Goal: Task Accomplishment & Management: Complete application form

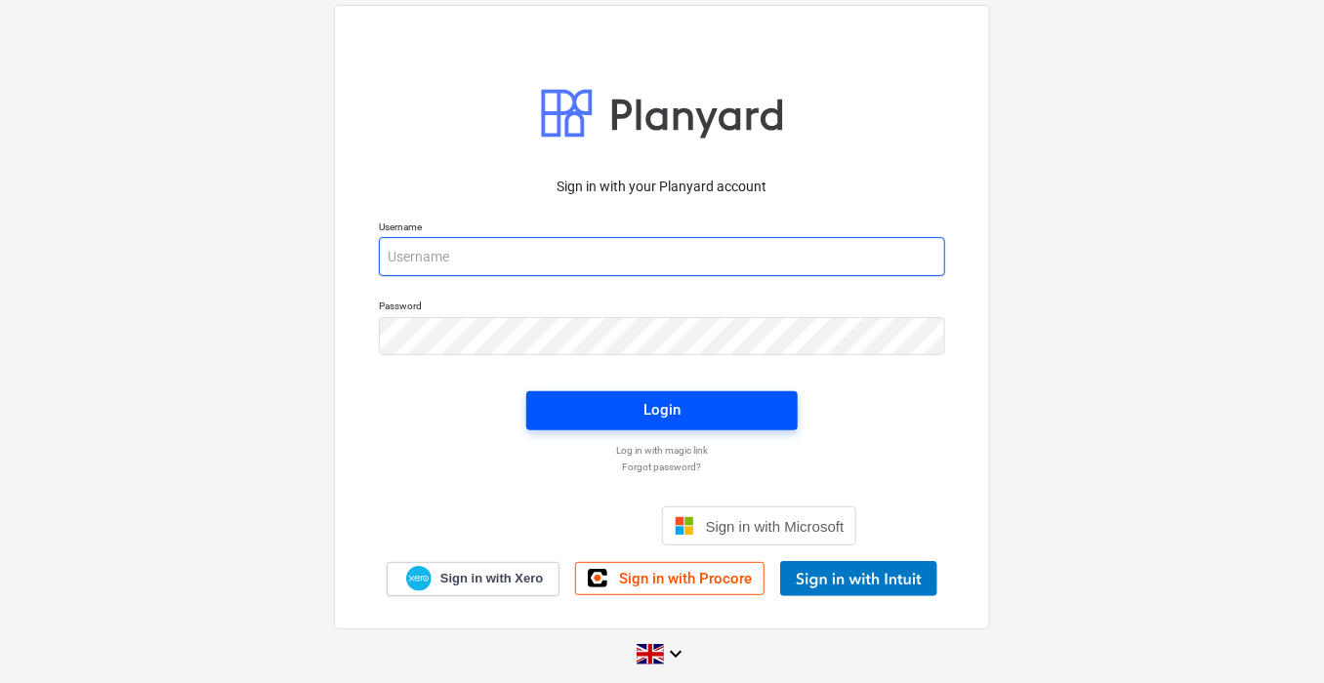
type input "[PERSON_NAME][EMAIL_ADDRESS][PERSON_NAME][DOMAIN_NAME]"
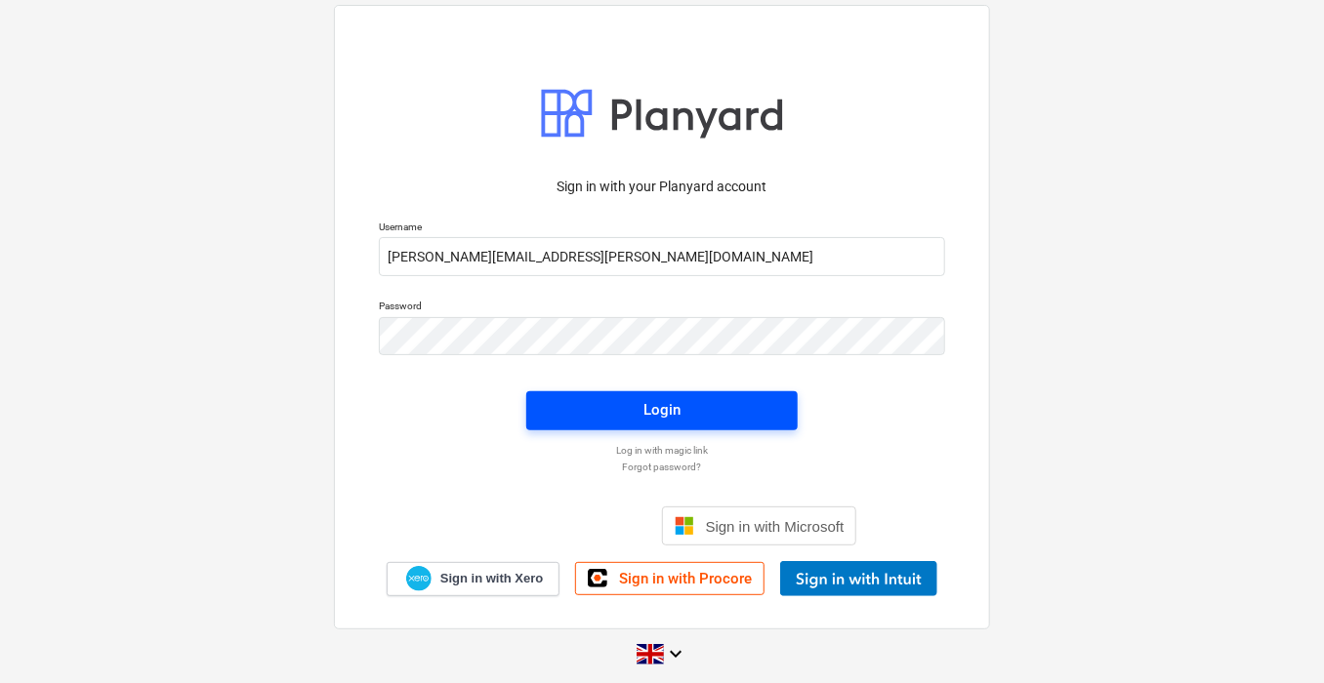
click at [637, 420] on span "Login" at bounding box center [662, 409] width 225 height 25
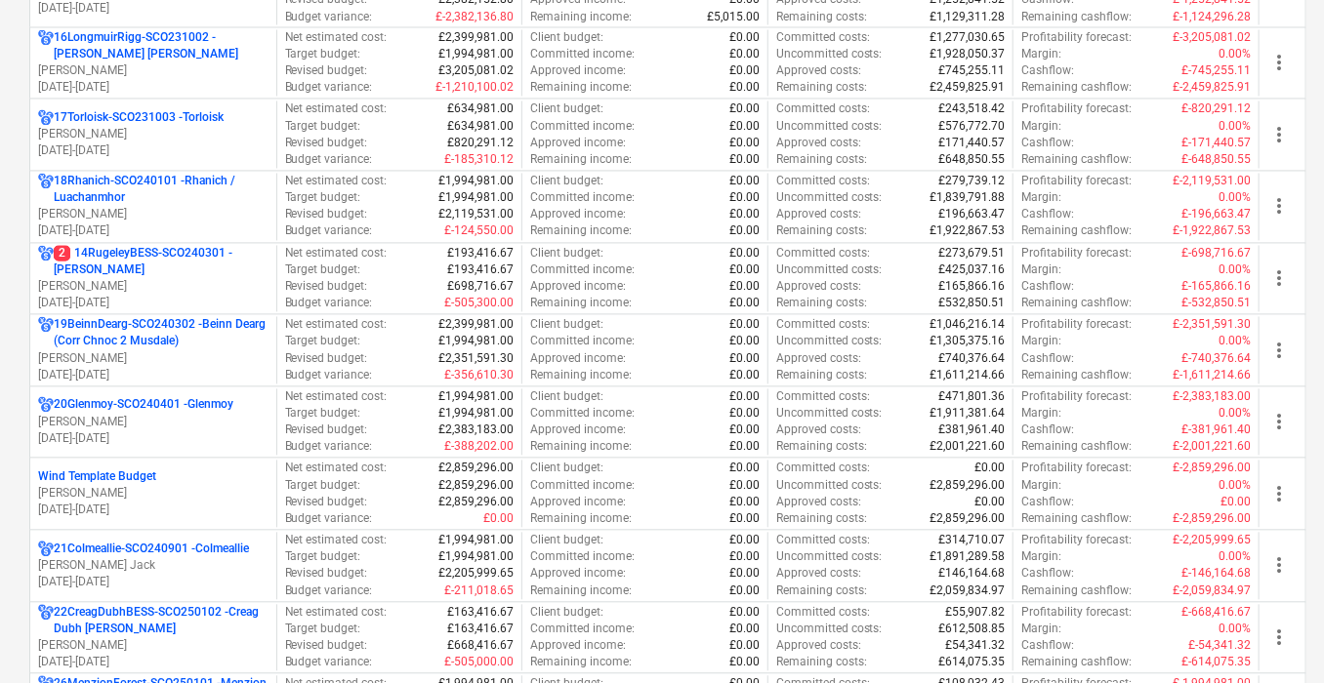
scroll to position [1515, 0]
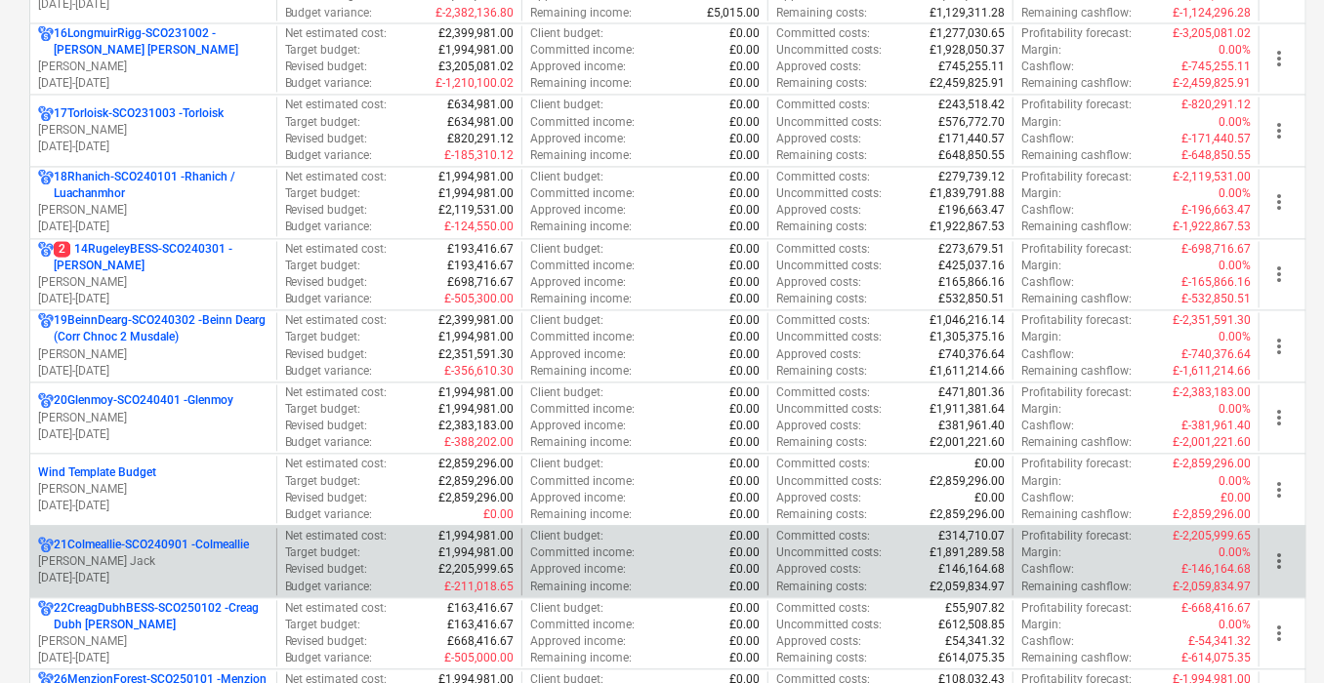
click at [237, 543] on p "21Colmeallie-SCO240901 - Colmeallie" at bounding box center [151, 546] width 195 height 17
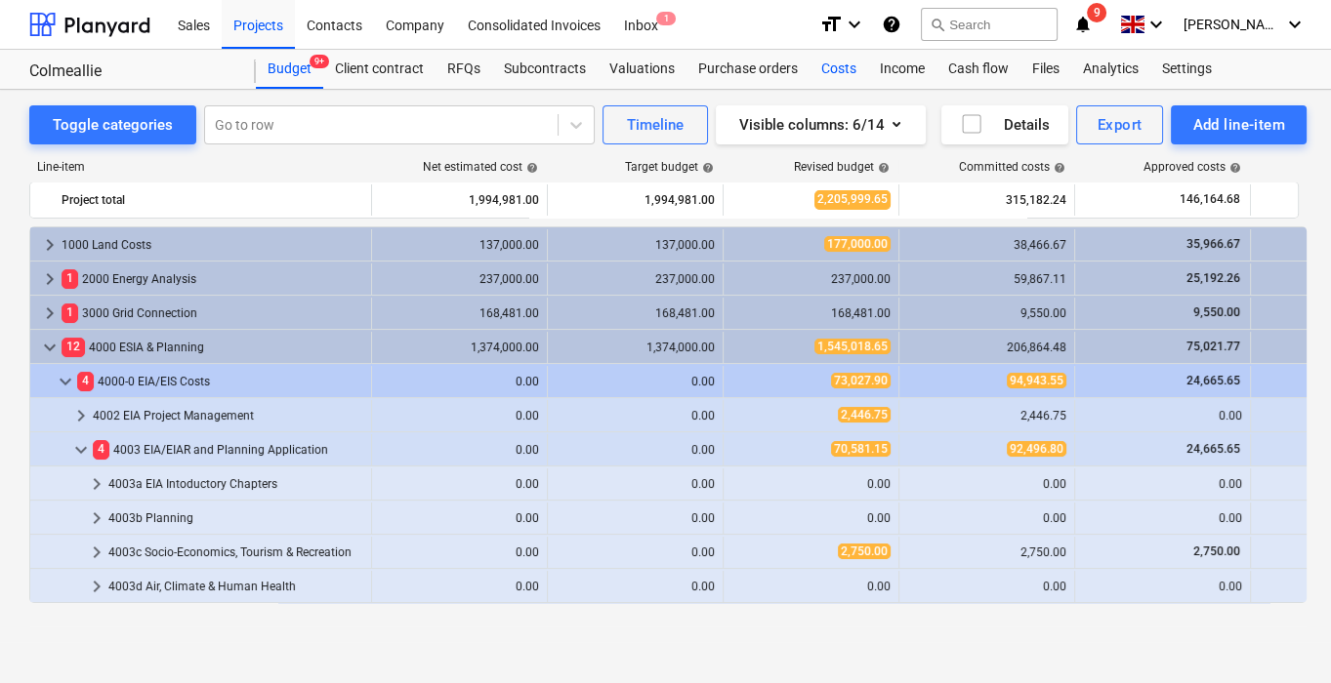
click at [822, 66] on div "Costs" at bounding box center [838, 69] width 59 height 39
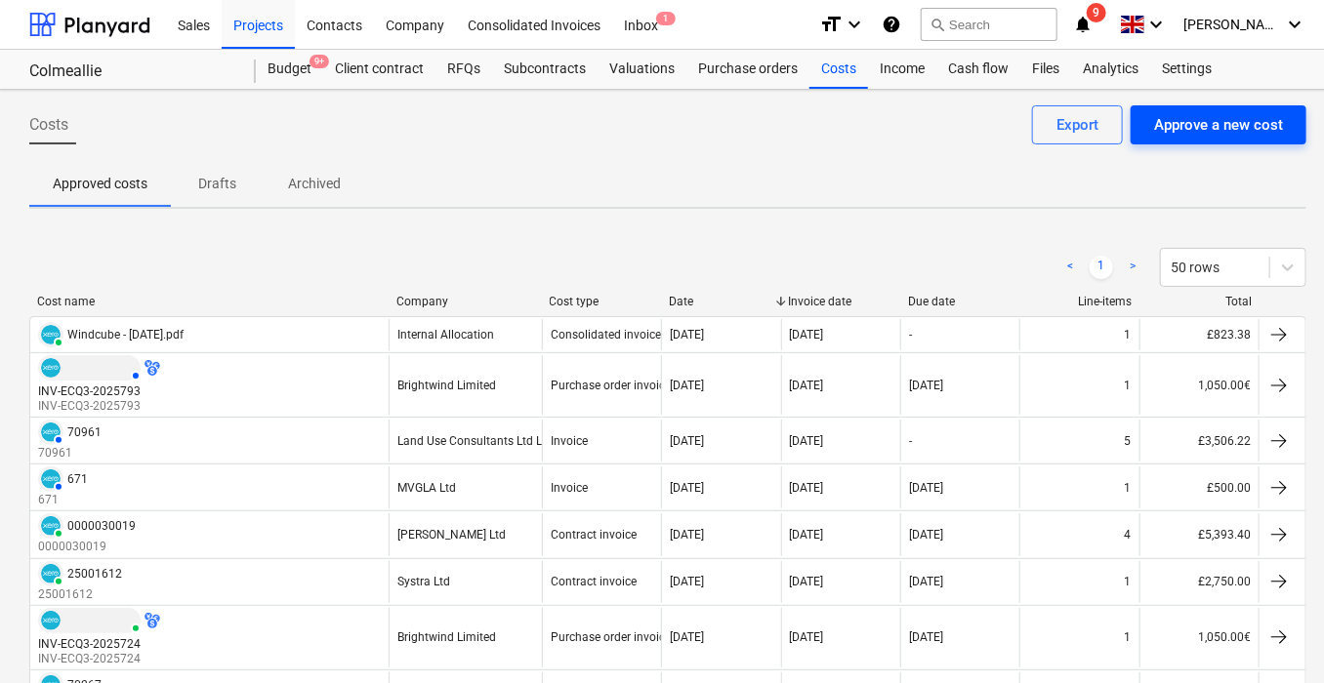
click at [1193, 132] on div "Approve a new cost" at bounding box center [1218, 124] width 129 height 25
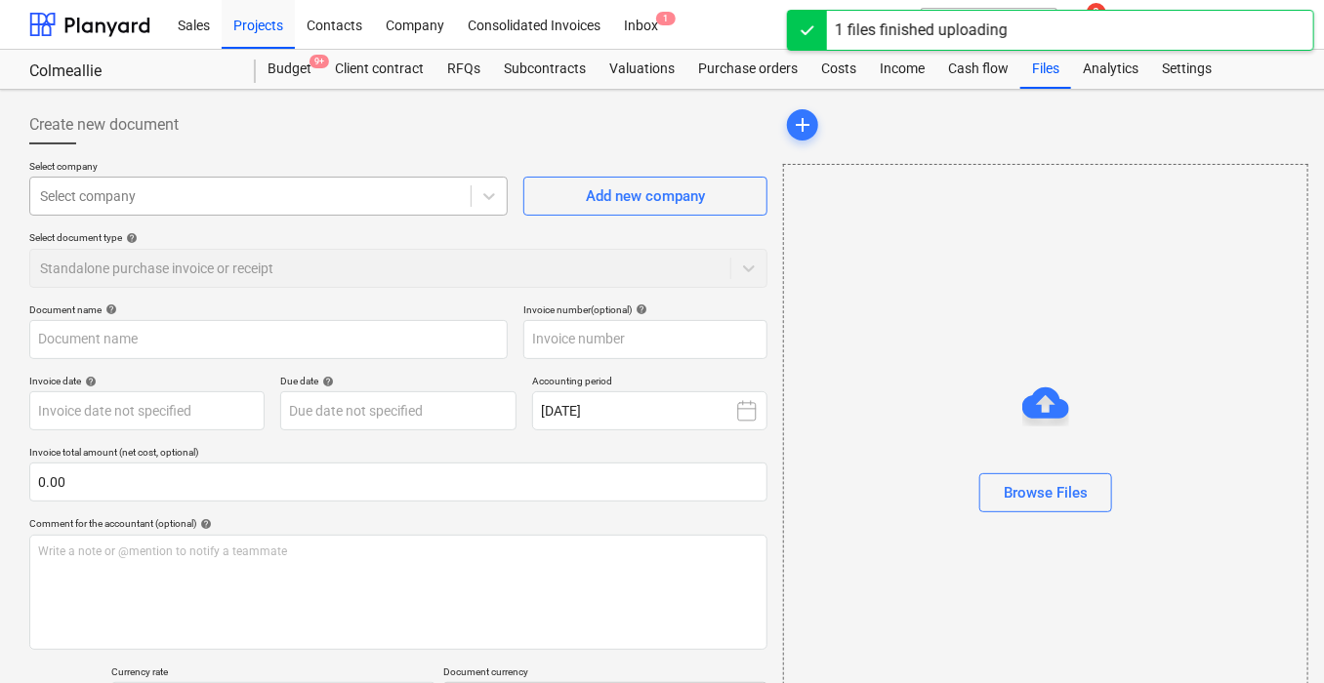
type input "Invoice 671.pdf"
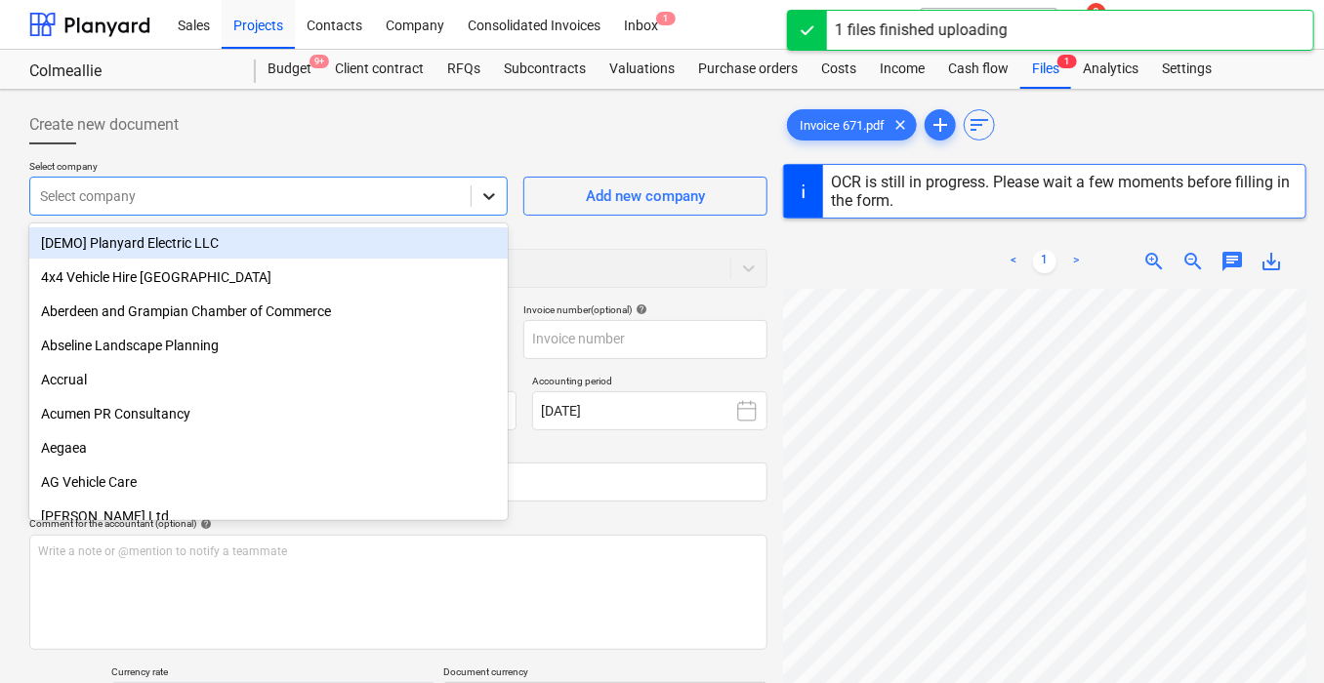
click at [488, 193] on icon at bounding box center [489, 196] width 20 height 20
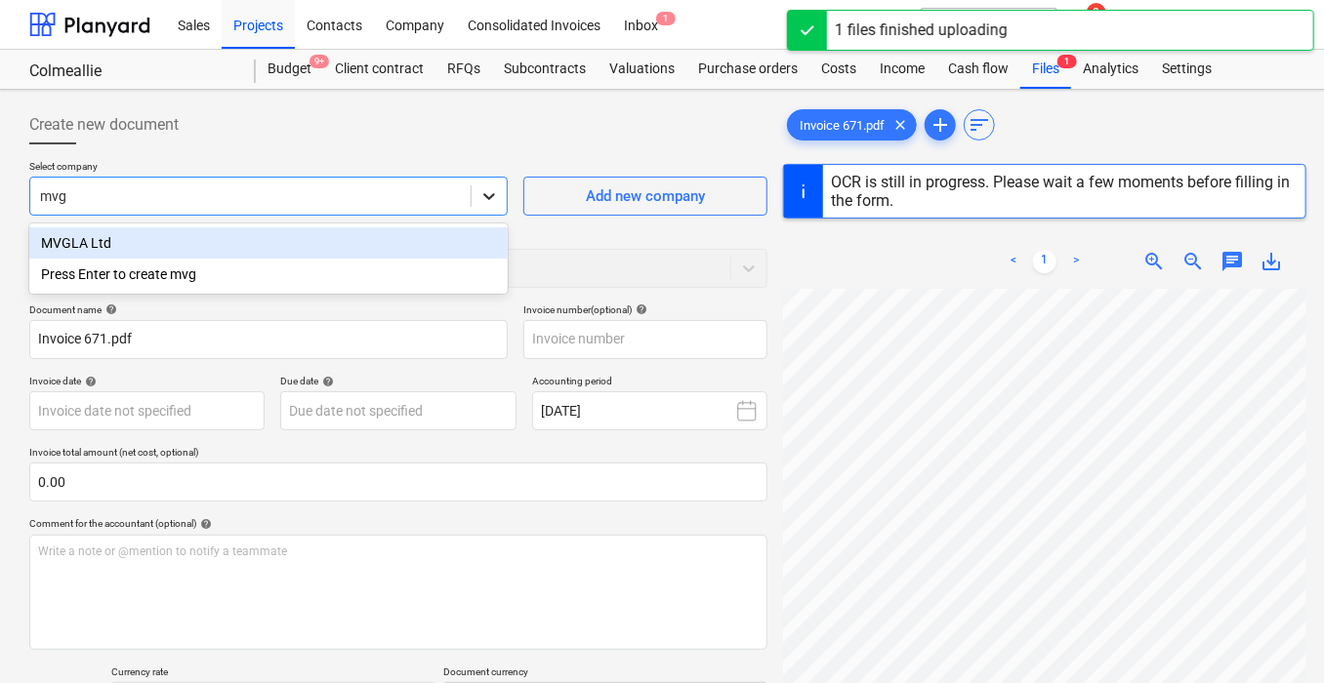
type input "mvgl"
type input "671"
type input "[DATE]"
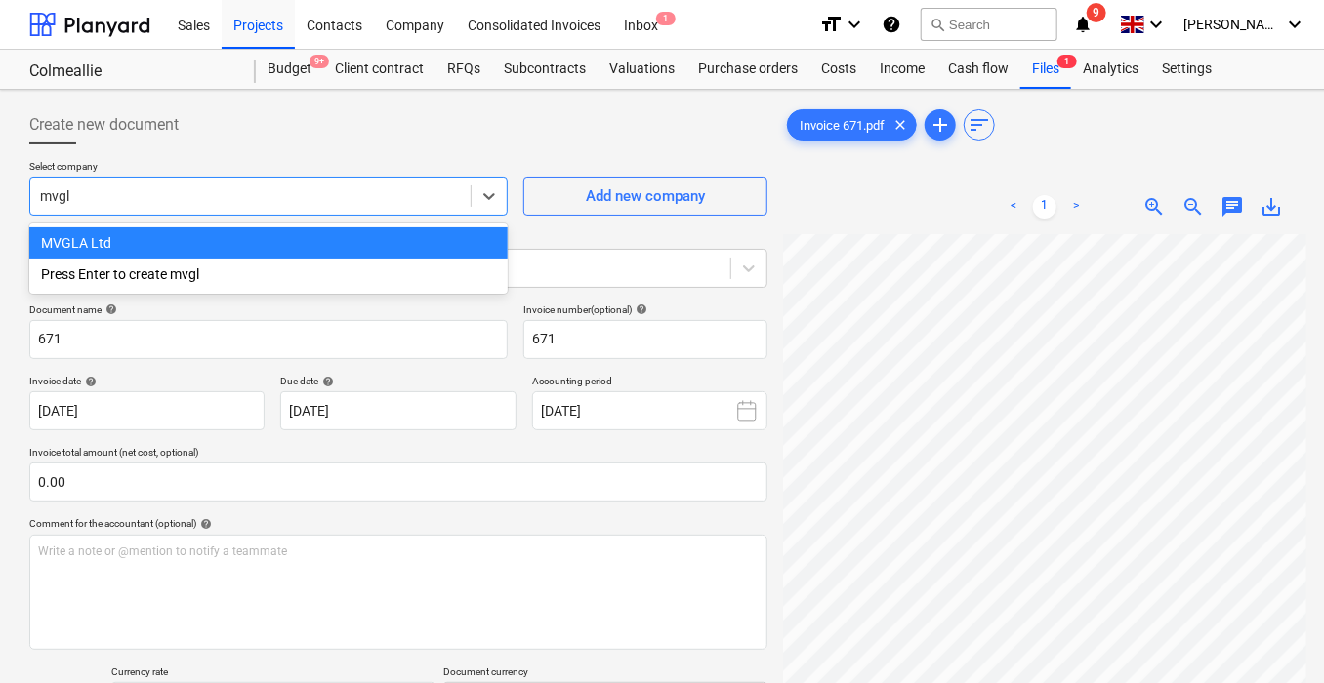
click at [218, 253] on div "MVGLA Ltd" at bounding box center [268, 242] width 478 height 31
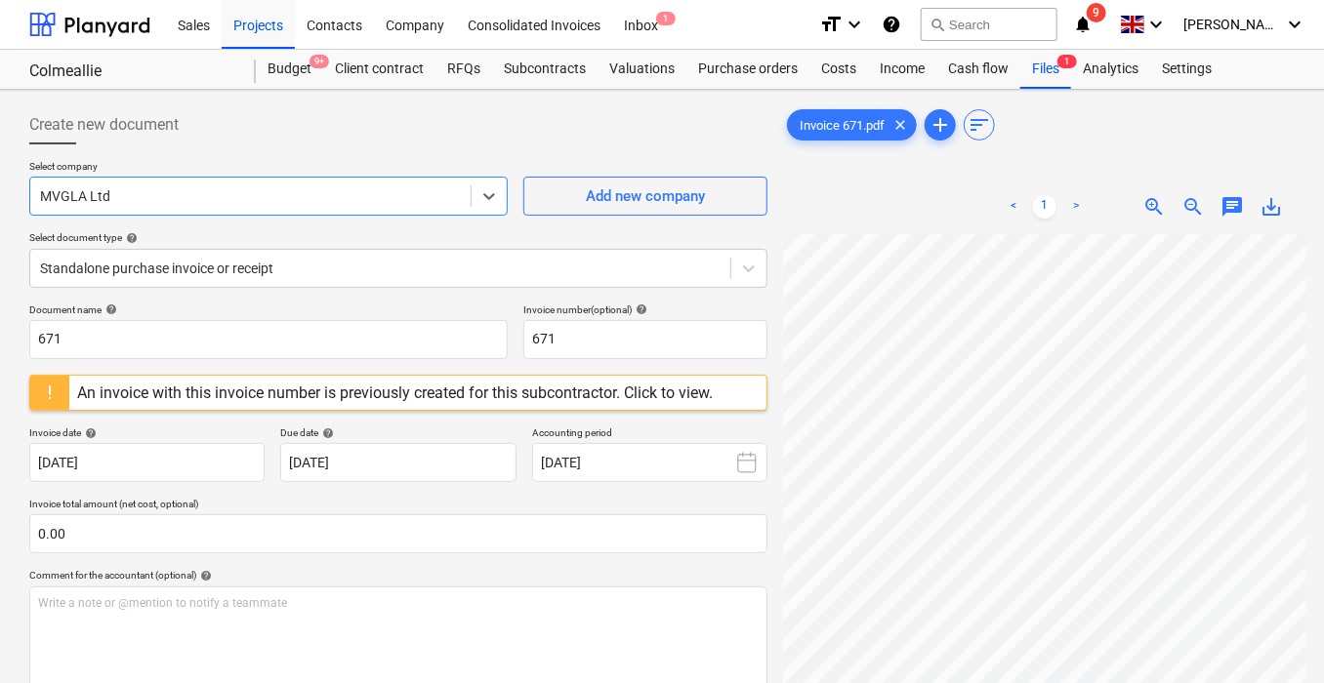
click at [439, 394] on div "An invoice with this invoice number is previously created for this subcontracto…" at bounding box center [395, 393] width 636 height 19
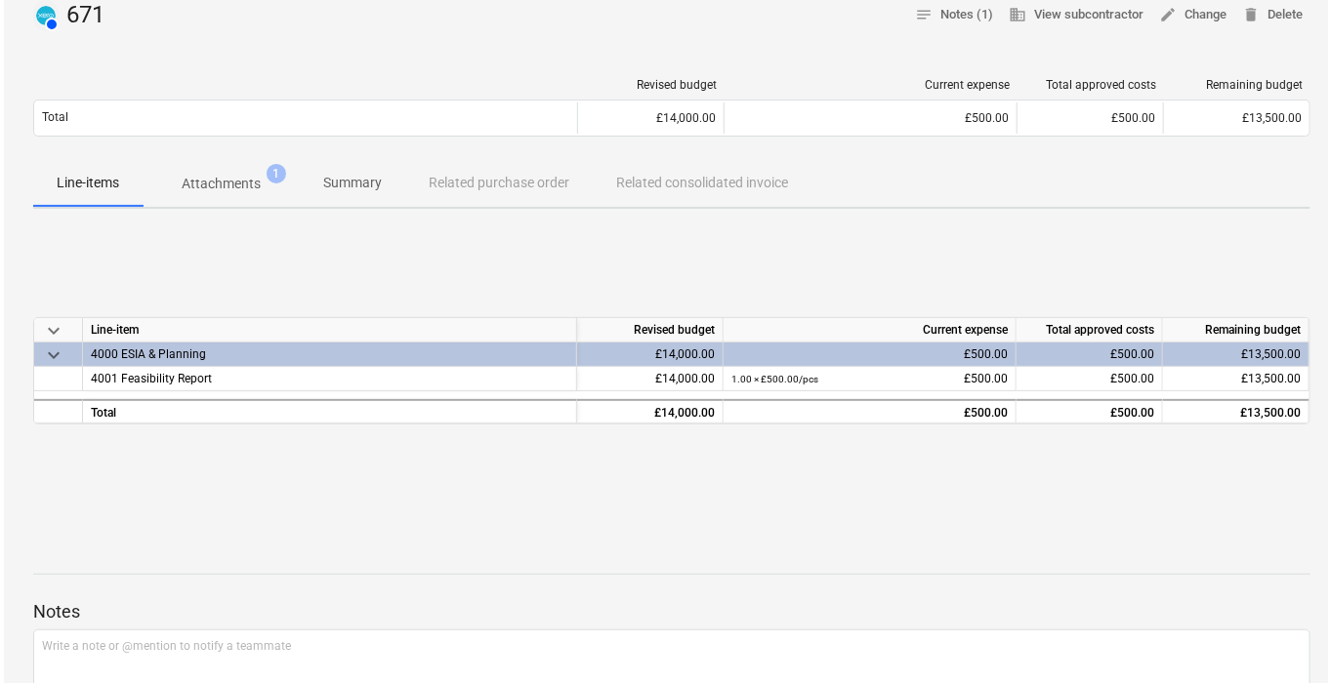
scroll to position [107, 0]
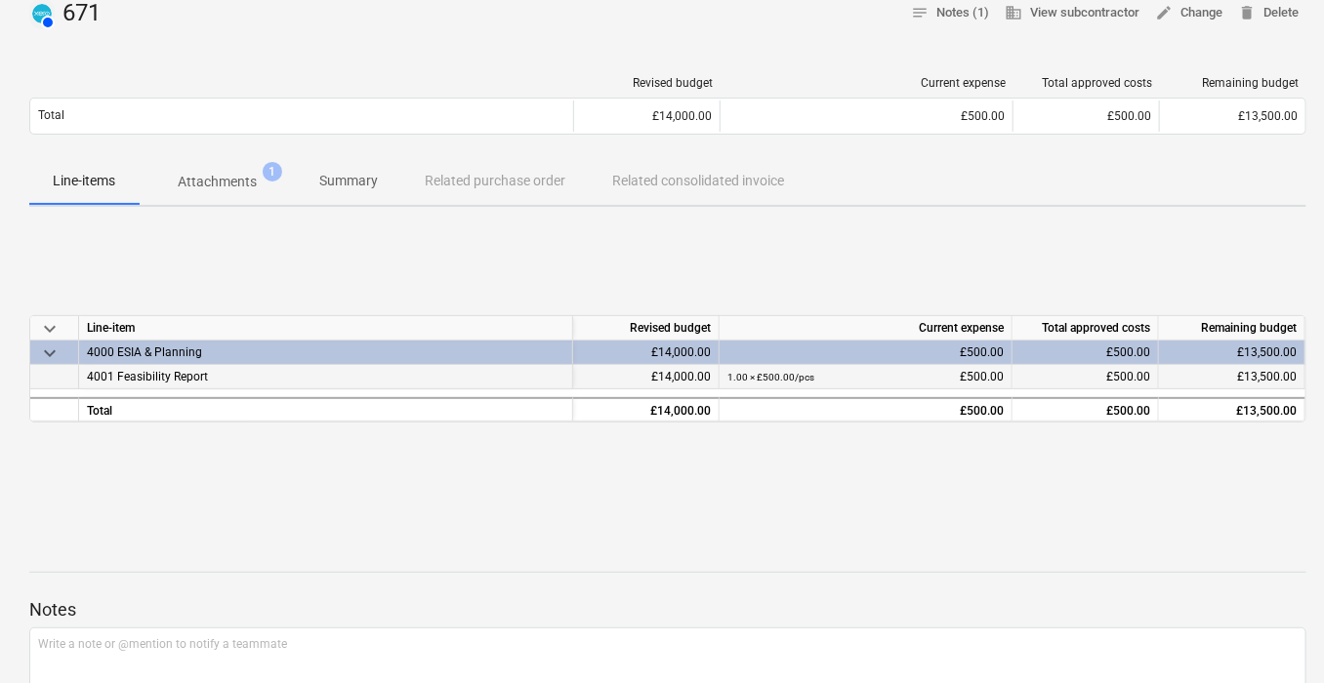
click at [336, 376] on div "4001 Feasibility Report" at bounding box center [326, 377] width 494 height 24
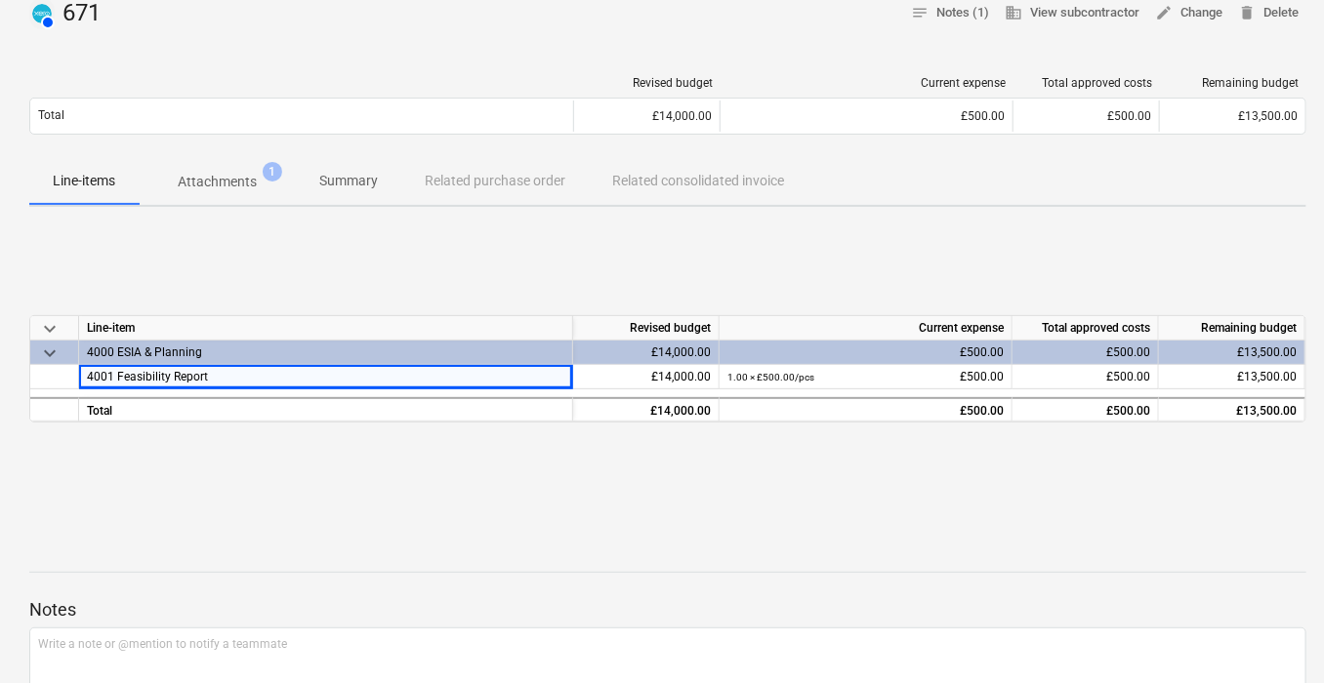
click at [54, 349] on span "keyboard_arrow_down" at bounding box center [49, 353] width 23 height 23
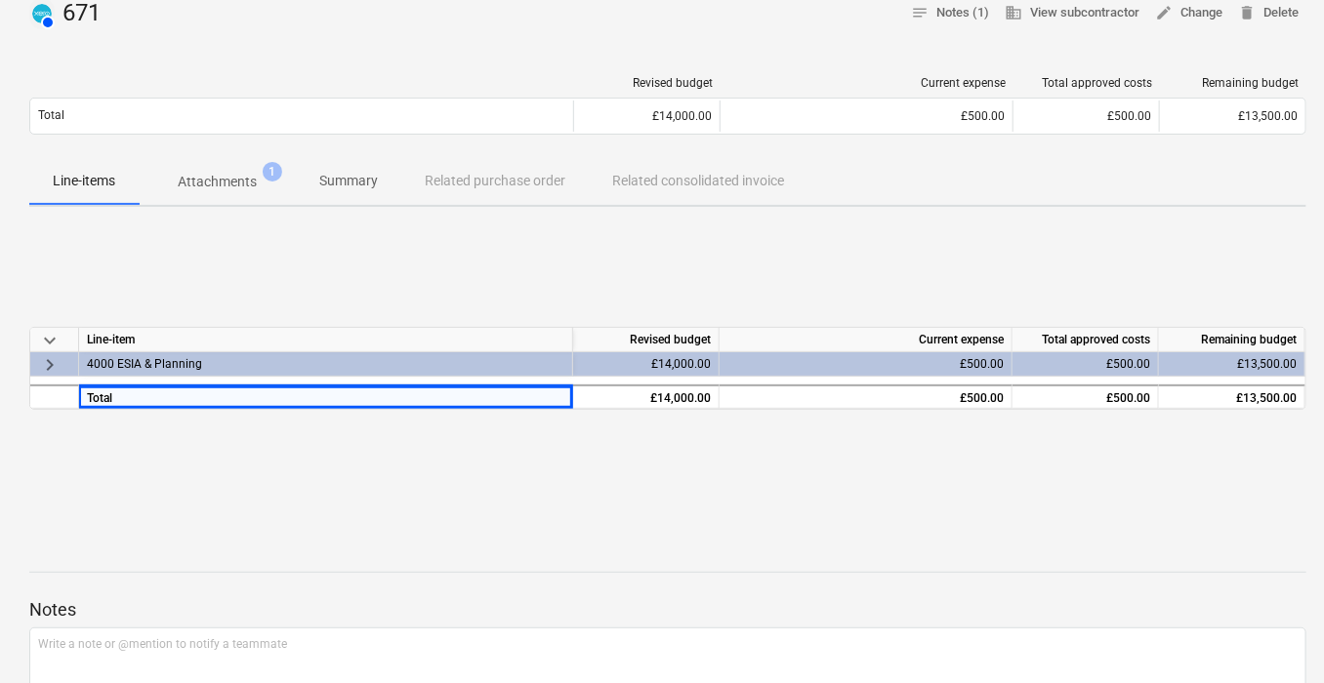
click at [62, 365] on div "keyboard_arrow_right" at bounding box center [54, 364] width 49 height 24
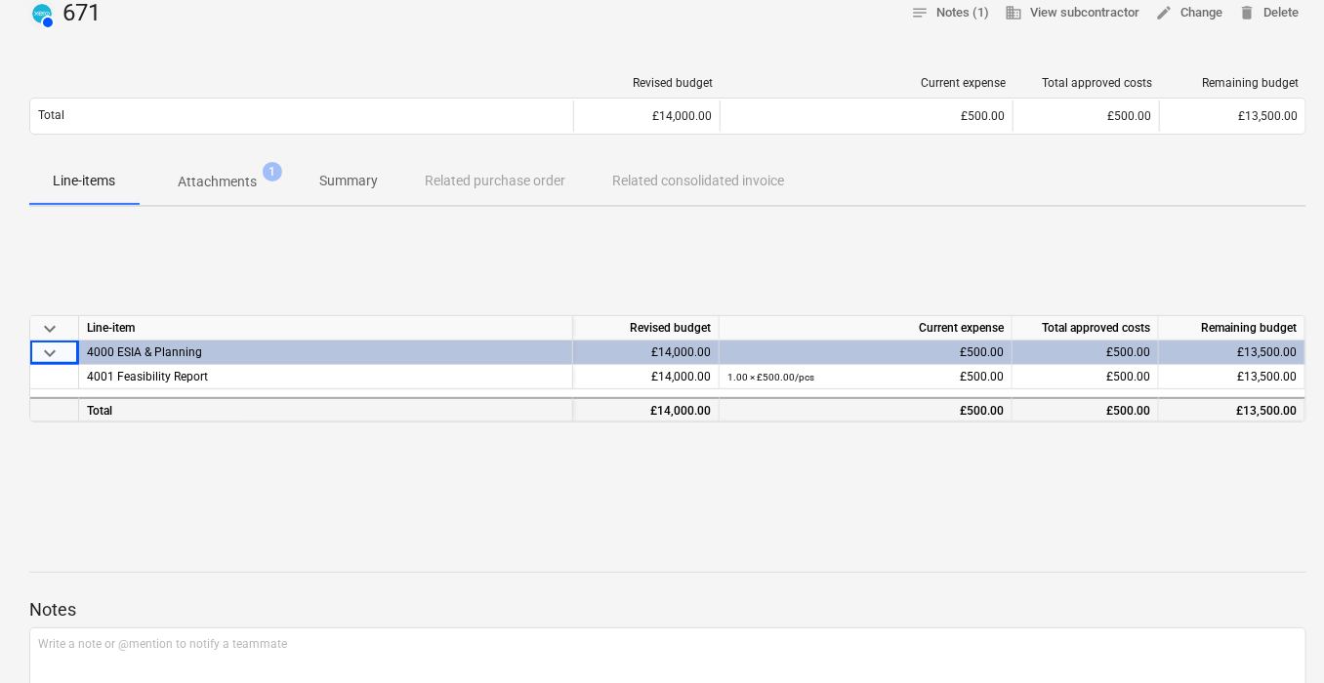
click at [649, 397] on div "£14,000.00" at bounding box center [646, 409] width 146 height 24
click at [241, 167] on span "Attachments 1" at bounding box center [217, 181] width 157 height 35
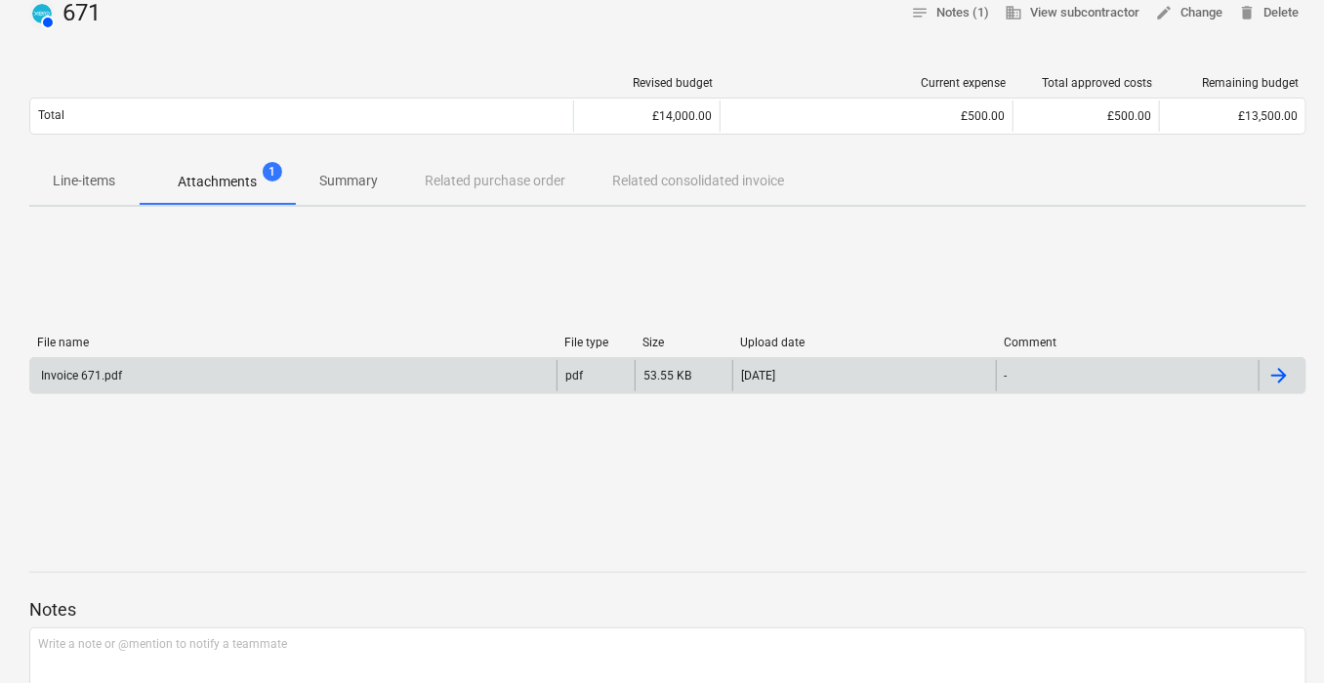
click at [1286, 381] on div at bounding box center [1278, 375] width 23 height 23
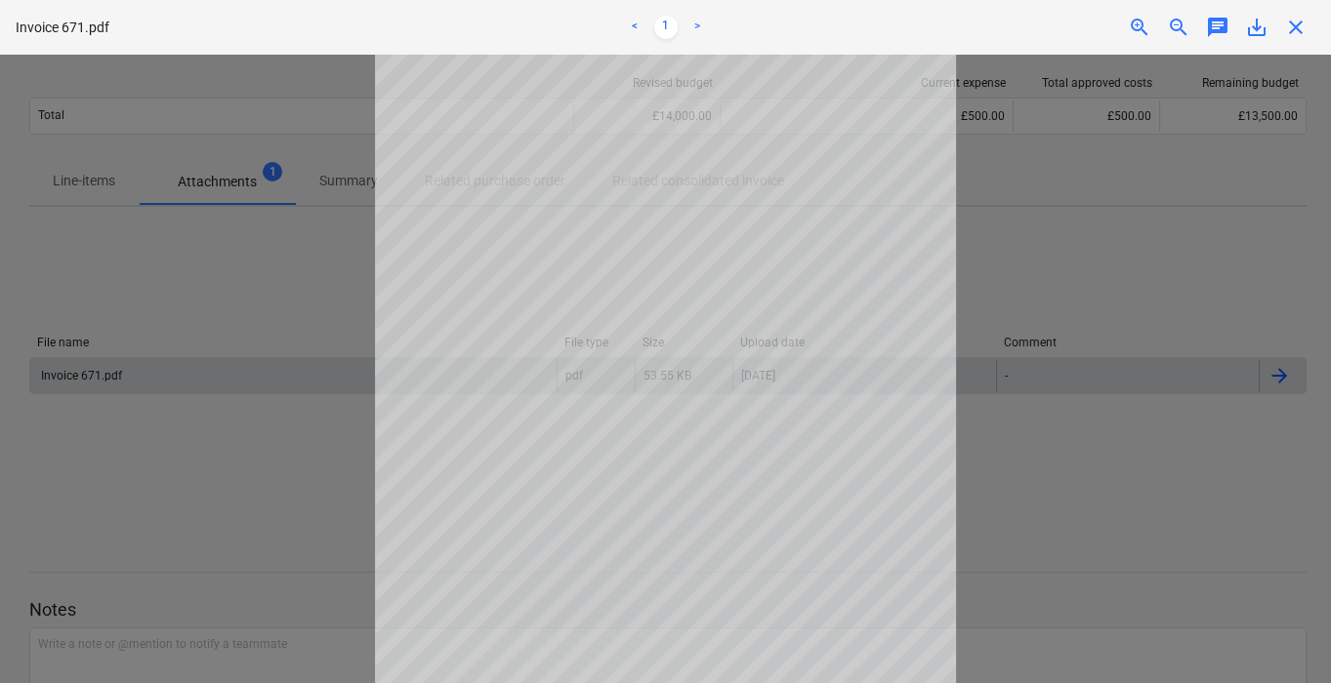
click at [1115, 284] on div at bounding box center [665, 369] width 1331 height 629
click at [1162, 251] on div at bounding box center [665, 369] width 1331 height 629
click at [1286, 34] on span "close" at bounding box center [1295, 27] width 23 height 23
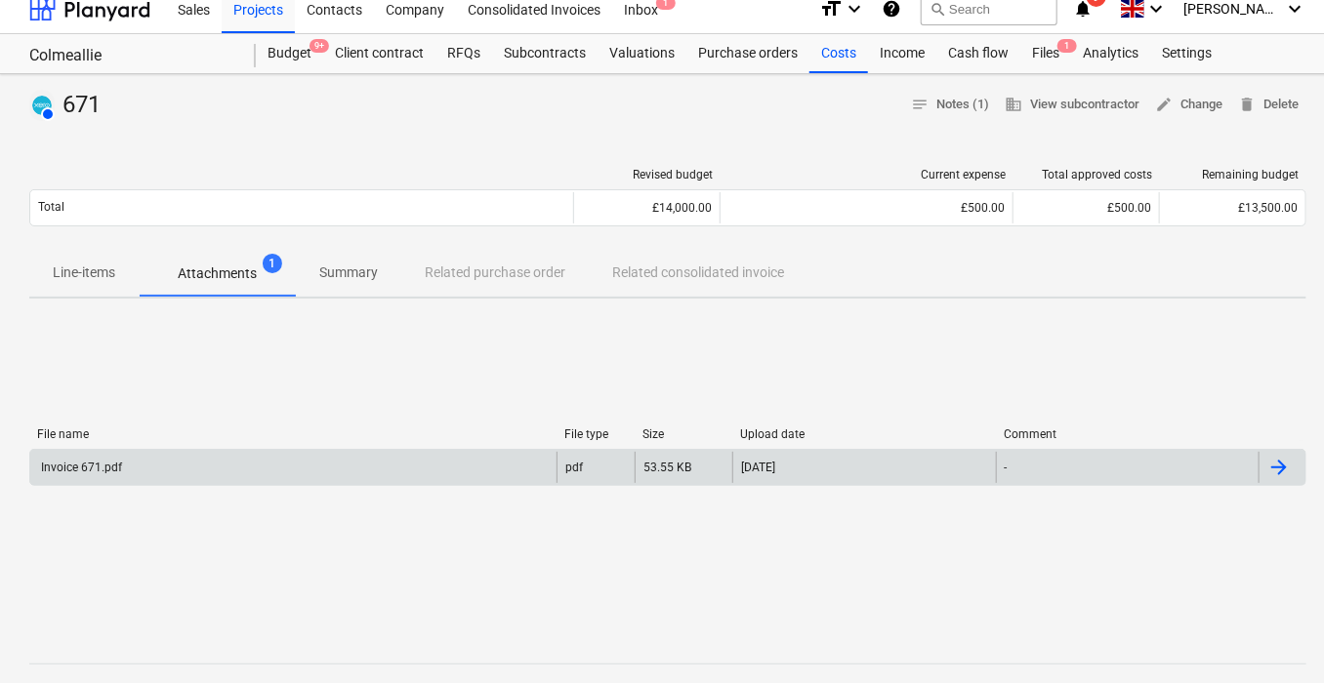
scroll to position [15, 0]
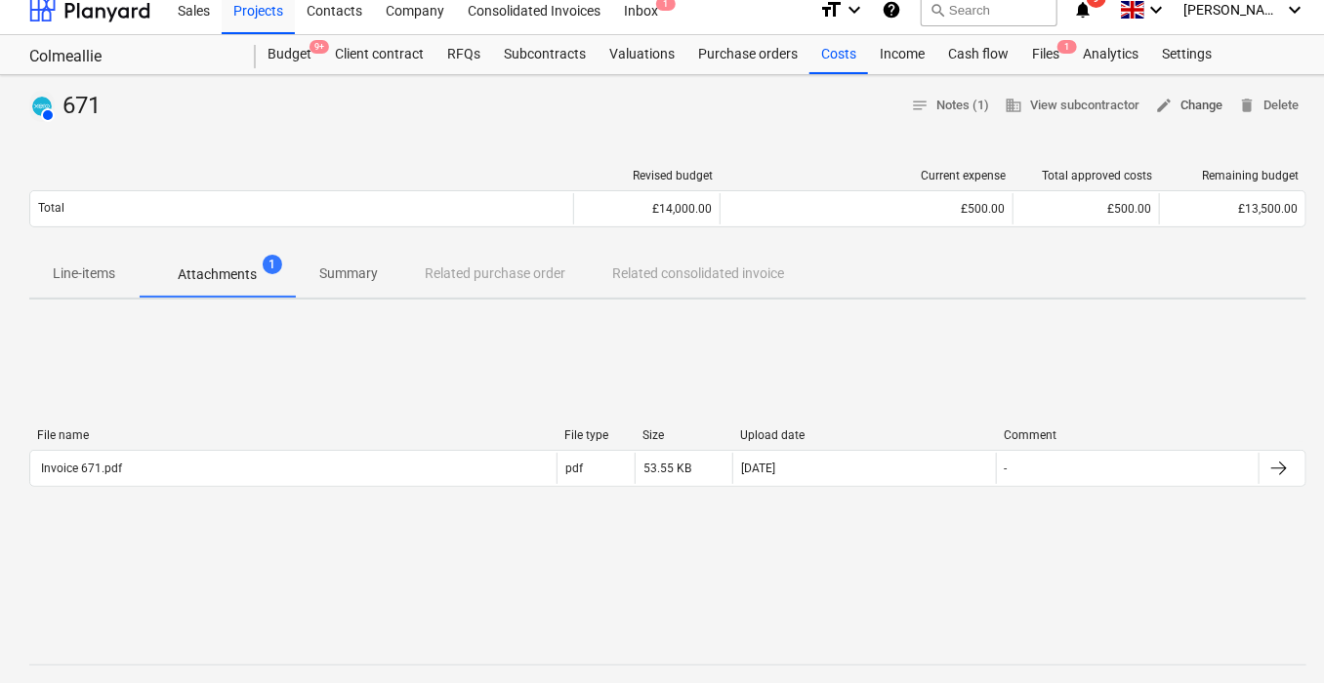
click at [1198, 108] on span "edit Change" at bounding box center [1188, 106] width 67 height 22
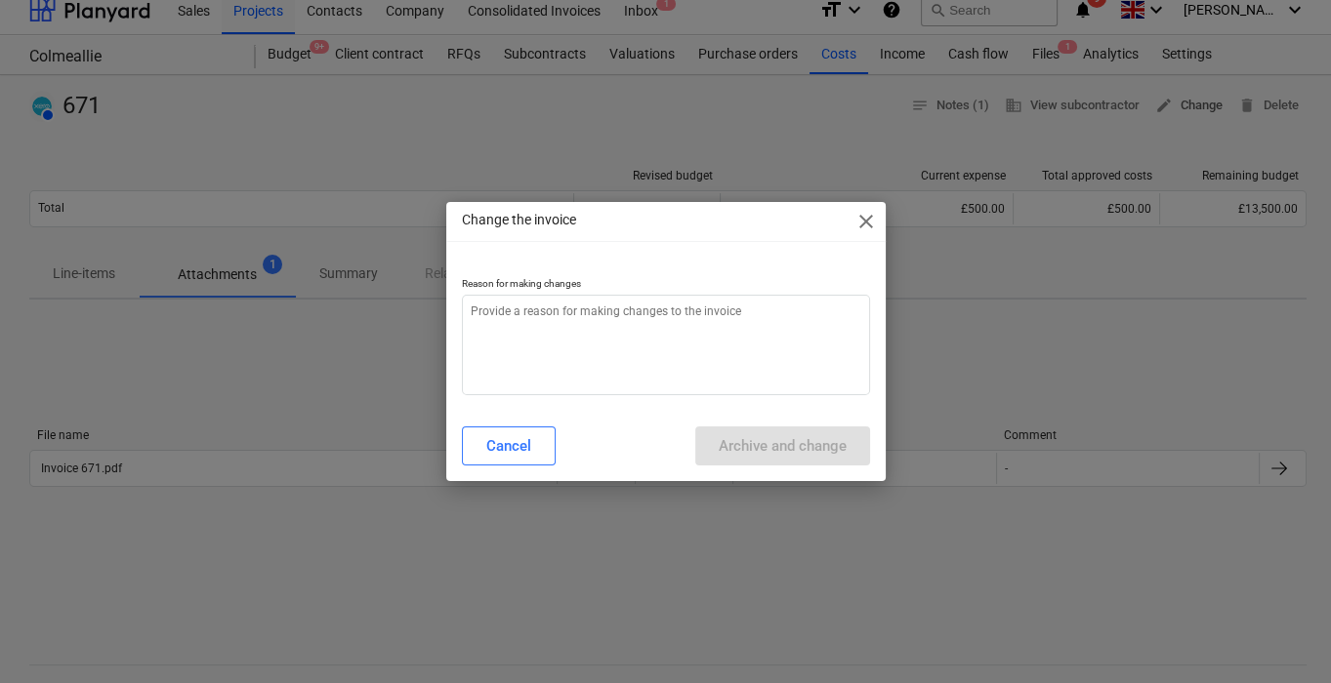
type textarea "x"
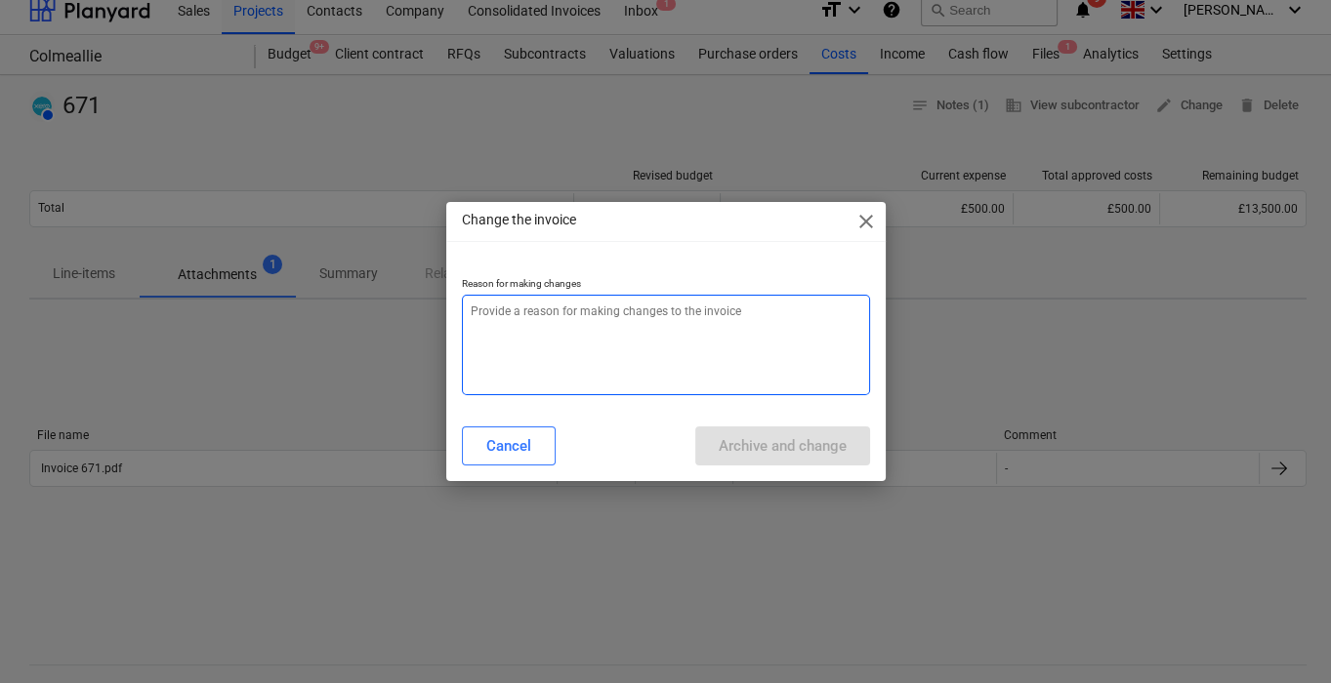
click at [744, 310] on textarea at bounding box center [666, 345] width 408 height 101
type textarea "I"
type textarea "x"
type textarea "In"
type textarea "x"
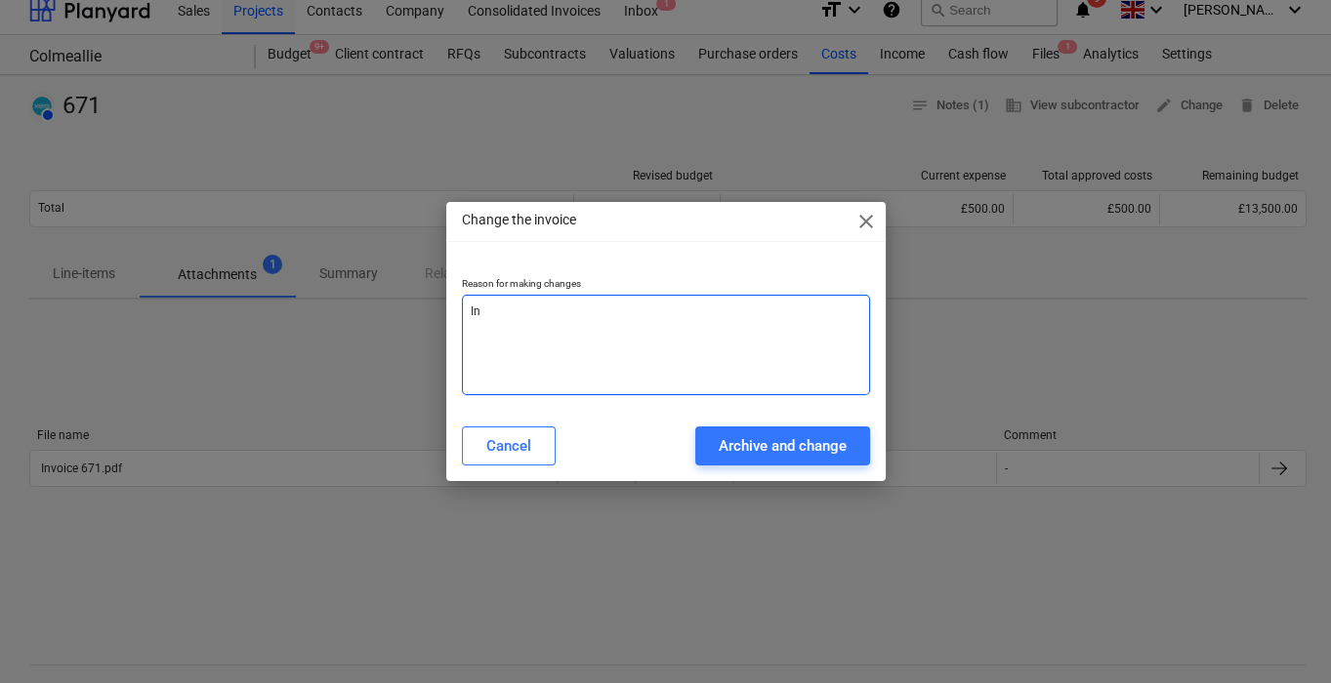
type textarea "Inc"
type textarea "x"
type textarea "Inco"
type textarea "x"
type textarea "Incor"
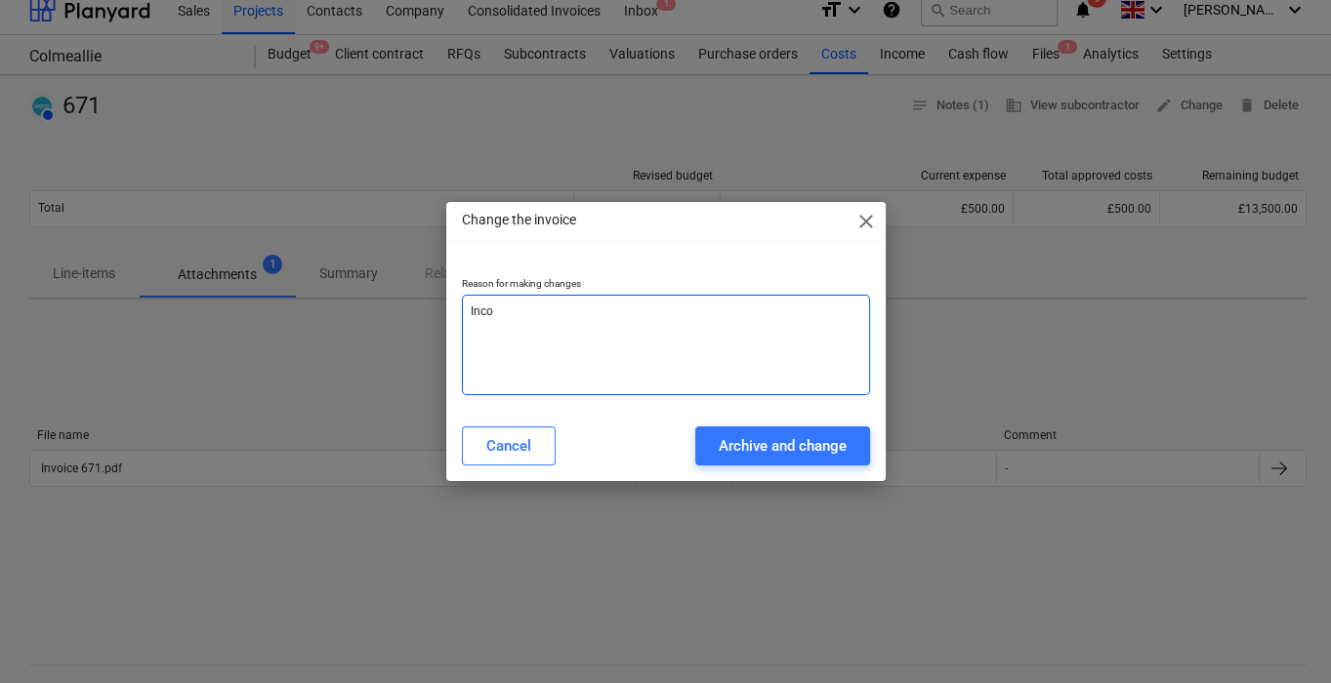
type textarea "x"
type textarea "Incorr"
type textarea "x"
type textarea "Incorre"
type textarea "x"
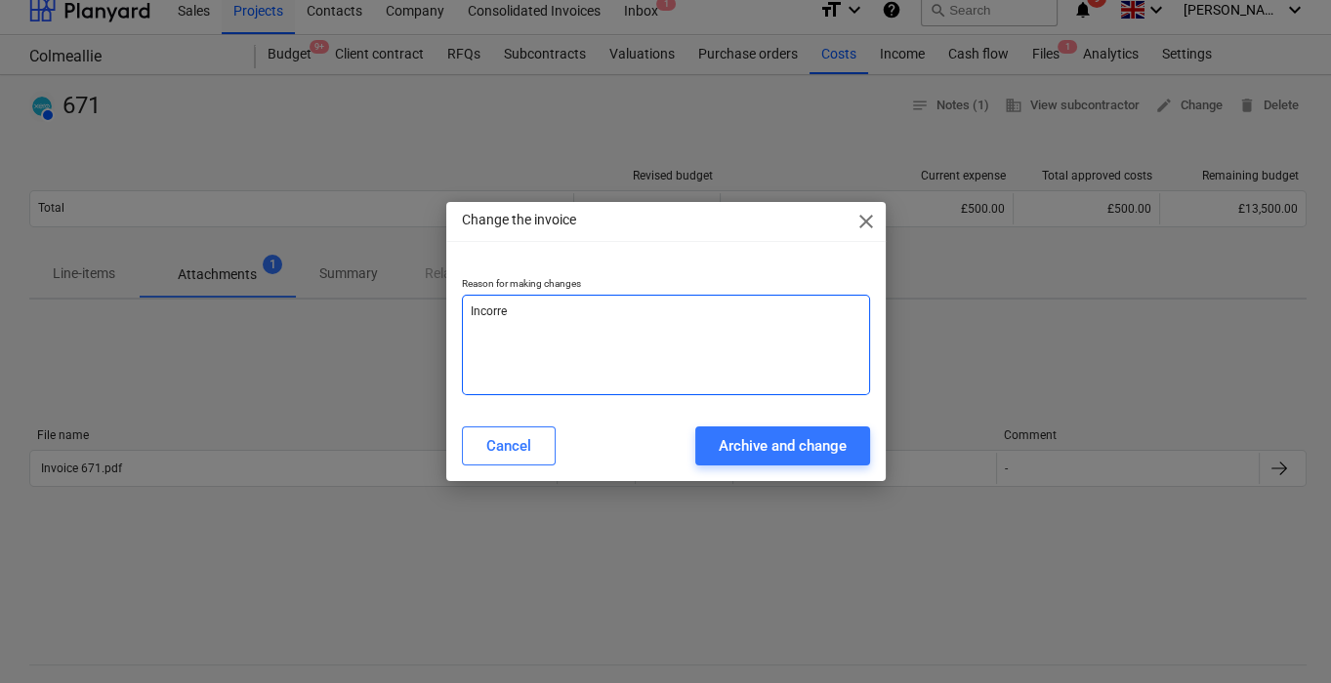
type textarea "Incorrec"
type textarea "x"
type textarea "Incorrect"
type textarea "x"
type textarea "Incorrect"
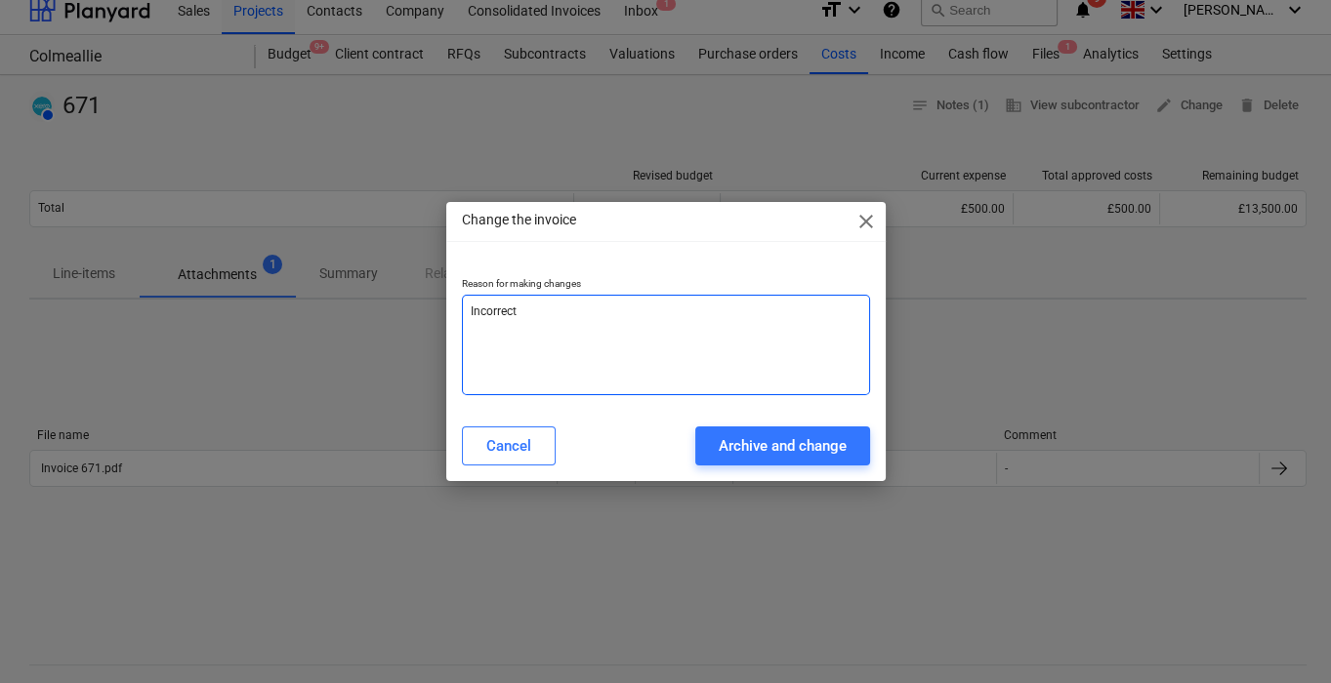
type textarea "x"
type textarea "Incorrect n"
type textarea "x"
type textarea "Incorrect na"
type textarea "x"
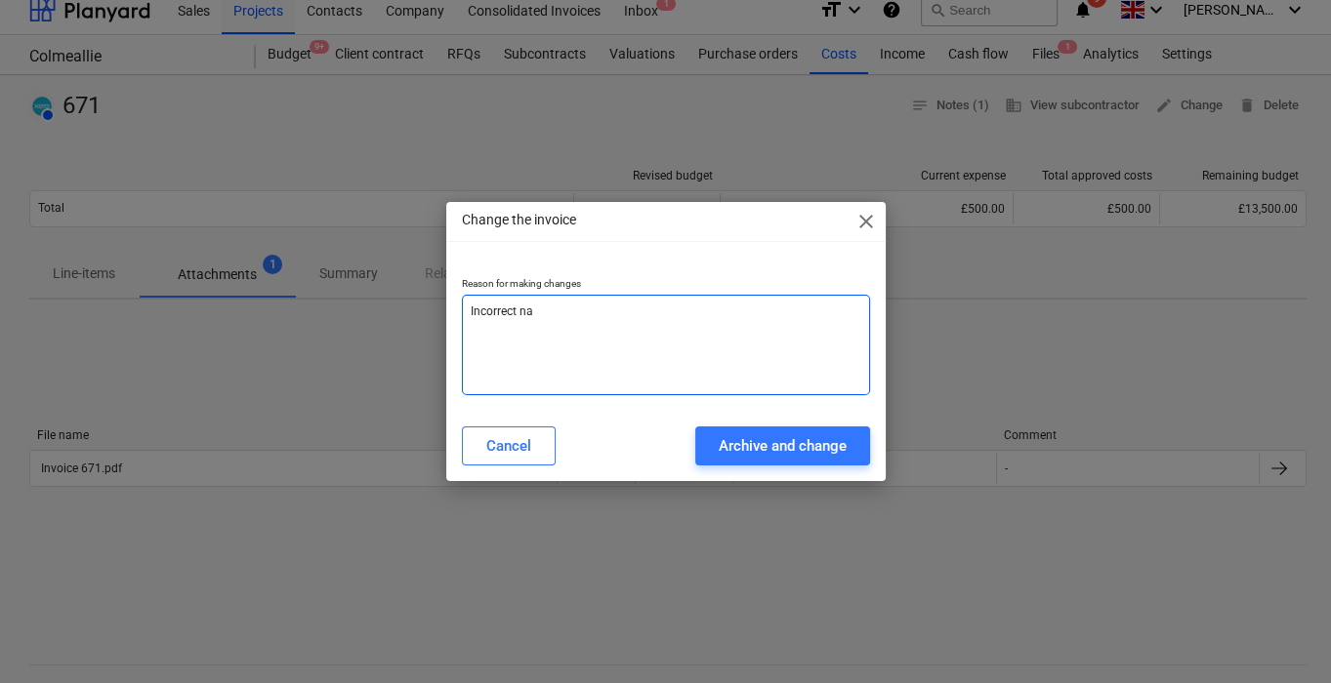
type textarea "Incorrect nam"
type textarea "x"
type textarea "Incorrect name"
type textarea "x"
type textarea "Incorrect name"
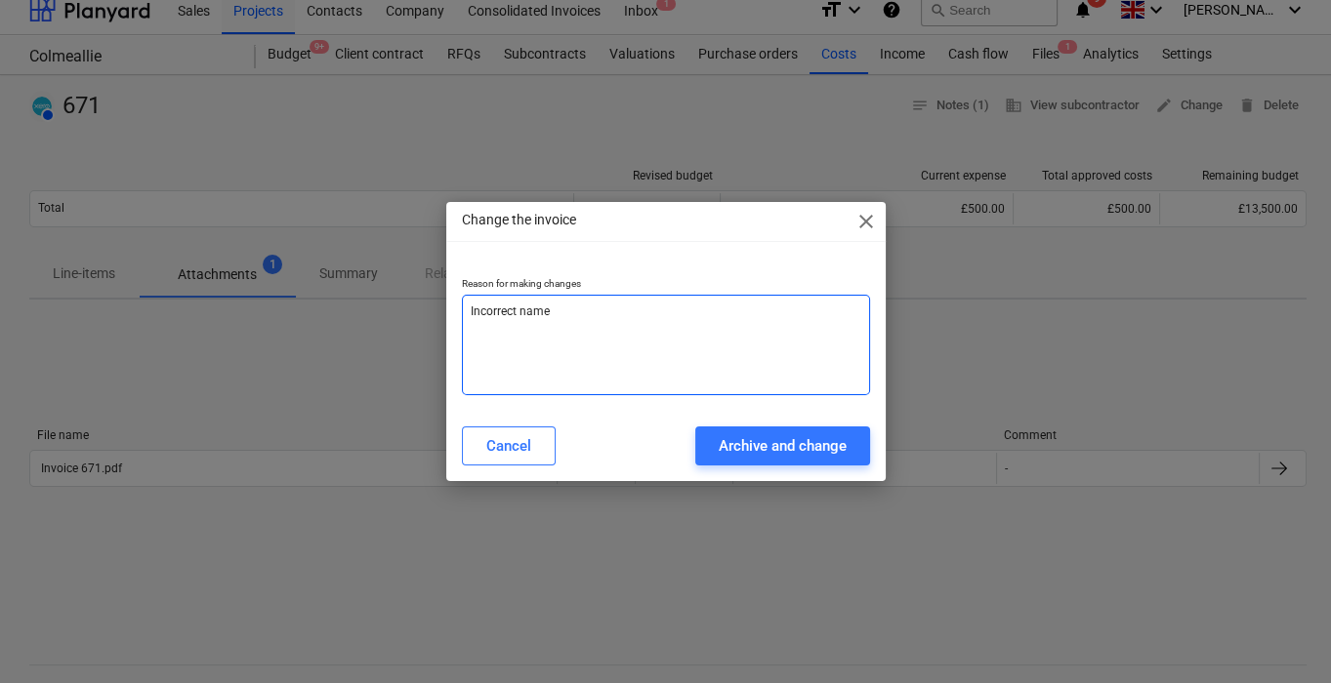
type textarea "x"
type textarea "Incorrect name o"
type textarea "x"
type textarea "Incorrect name on"
type textarea "x"
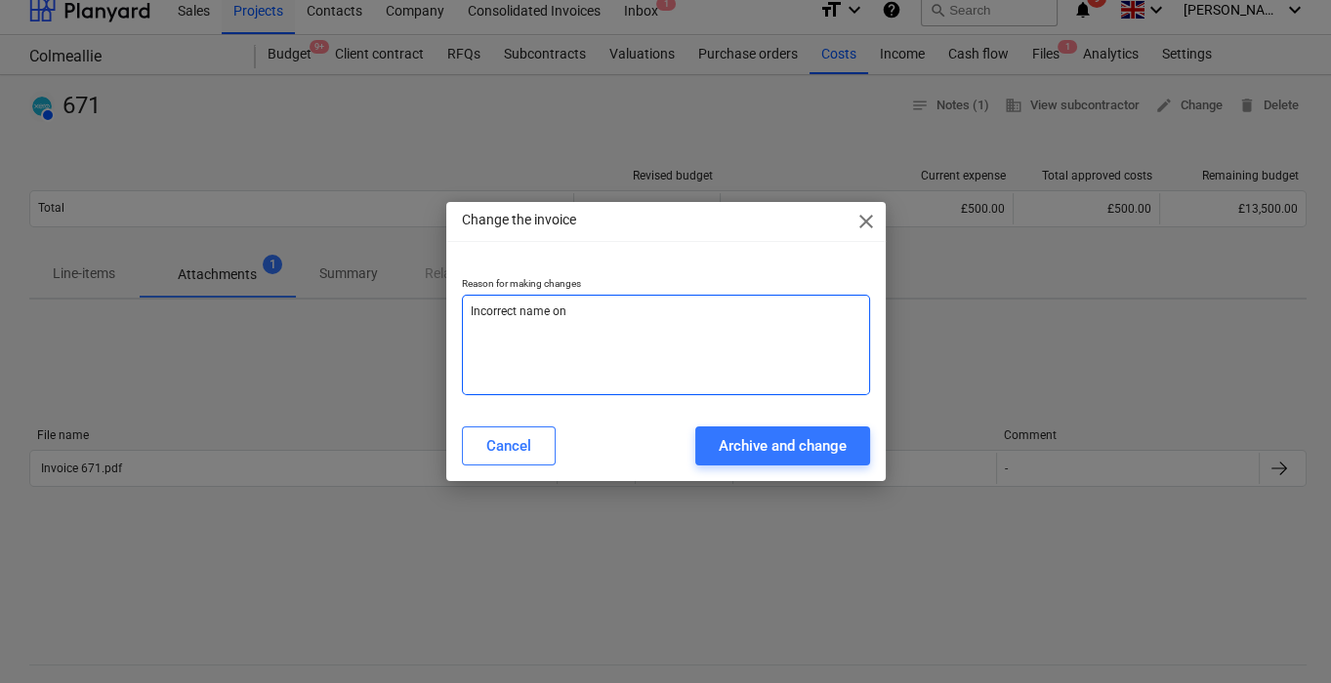
type textarea "Incorrect name on"
type textarea "x"
type textarea "Incorrect name on i"
type textarea "x"
type textarea "Incorrect name on in"
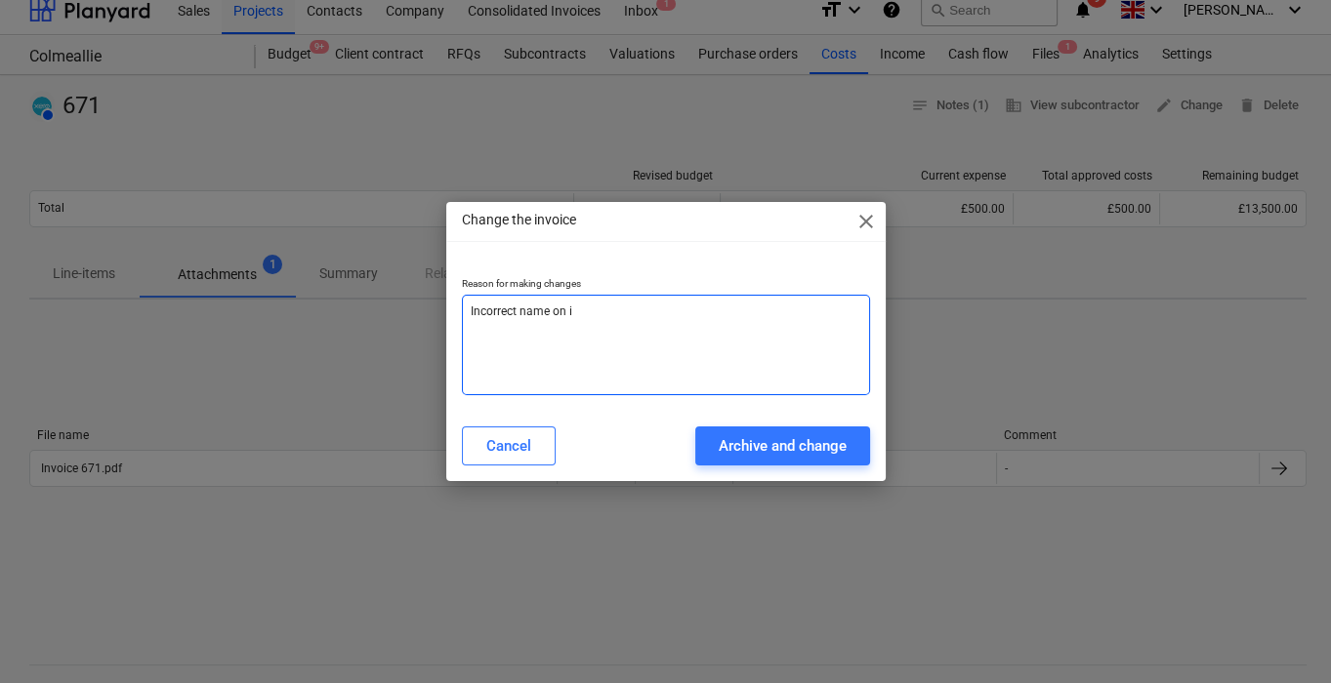
type textarea "x"
type textarea "Incorrect name on inv"
type textarea "x"
type textarea "Incorrect name on invo"
type textarea "x"
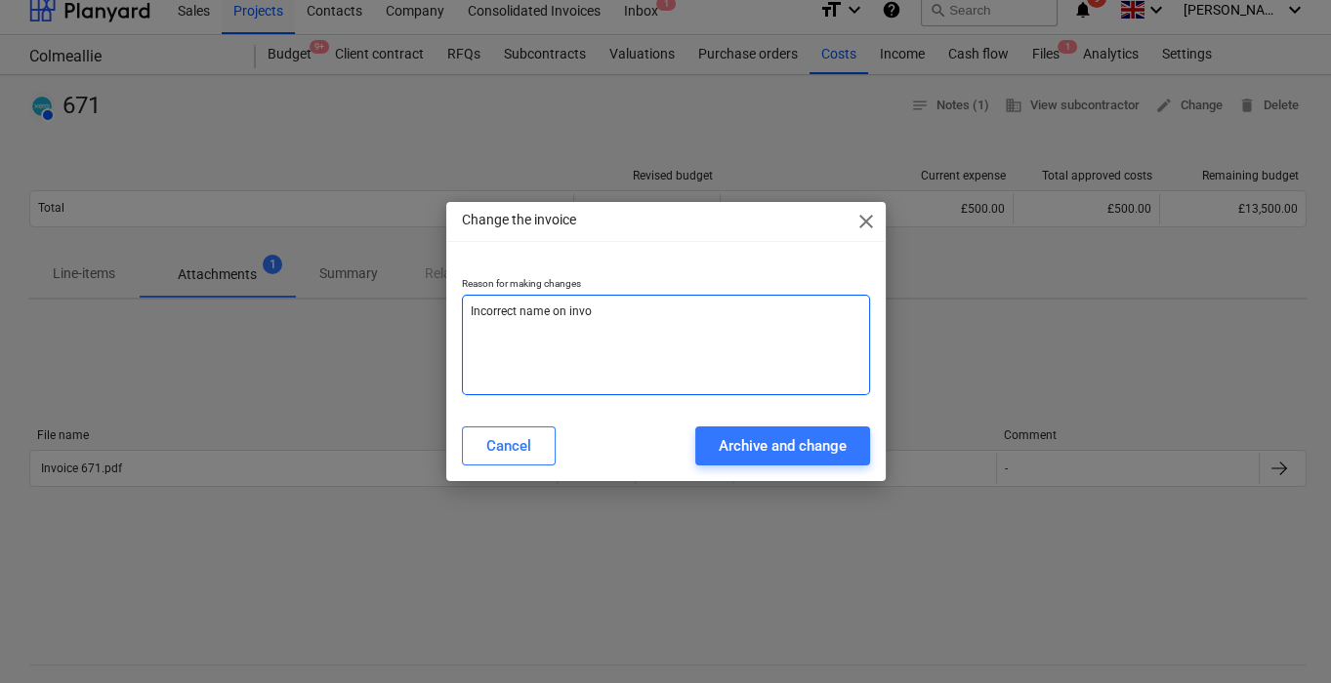
type textarea "Incorrect name on invoi"
type textarea "x"
type textarea "Incorrect name on invoic"
type textarea "x"
type textarea "Incorrect name on invoice"
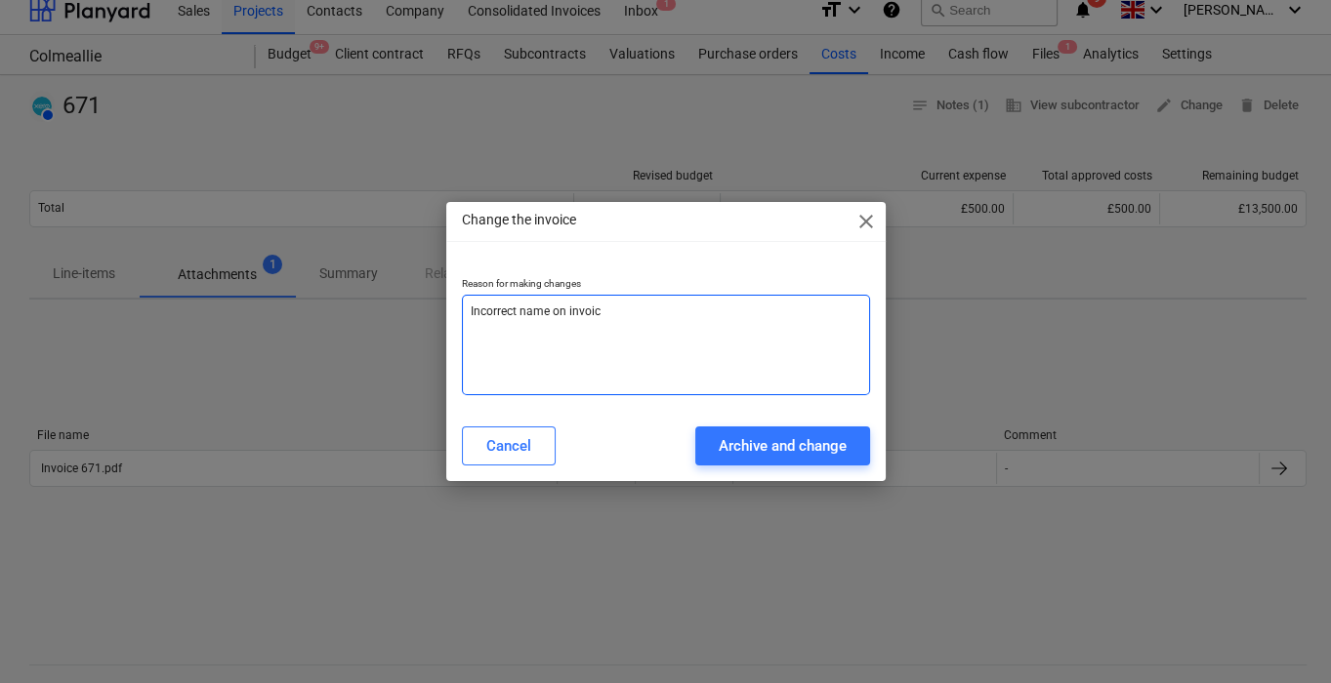
type textarea "x"
type textarea "Incorrect name on invoice"
type textarea "x"
type textarea "Incorrect name on invoice"
type textarea "x"
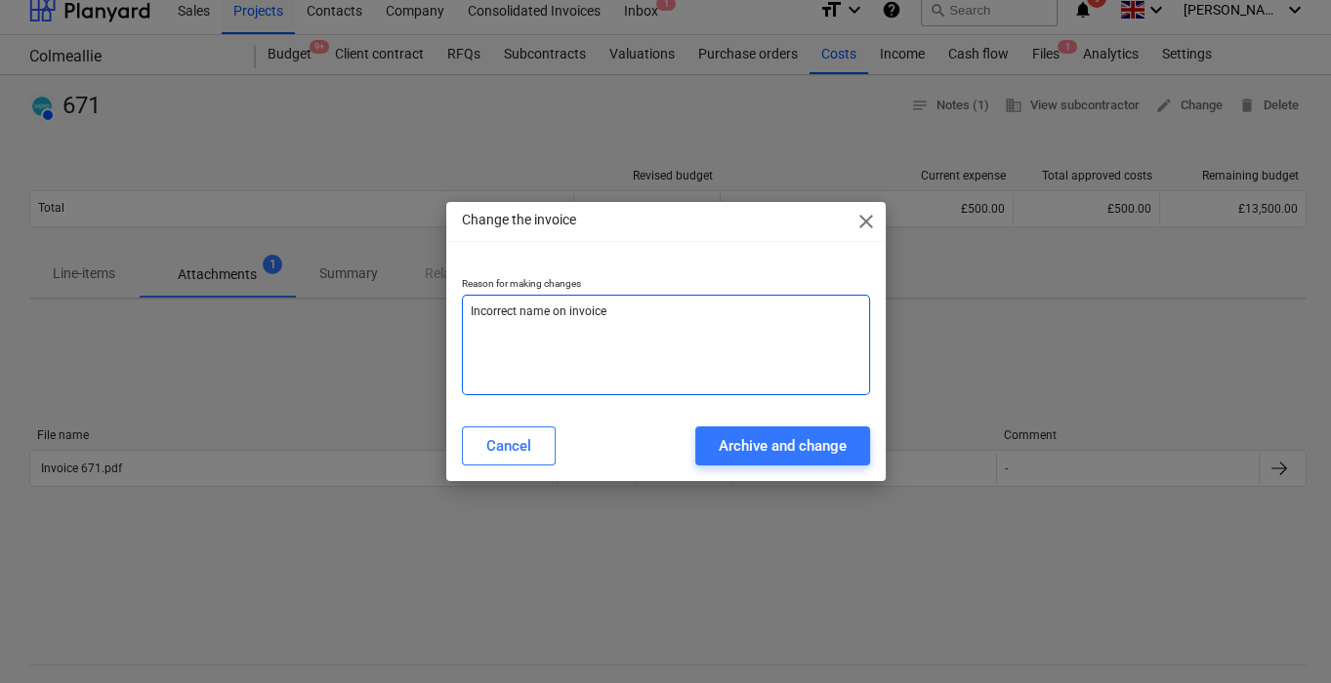
type textarea "Incorrect name on invoic"
type textarea "x"
type textarea "Incorrect name on invoi"
type textarea "x"
type textarea "Incorrect name on invo"
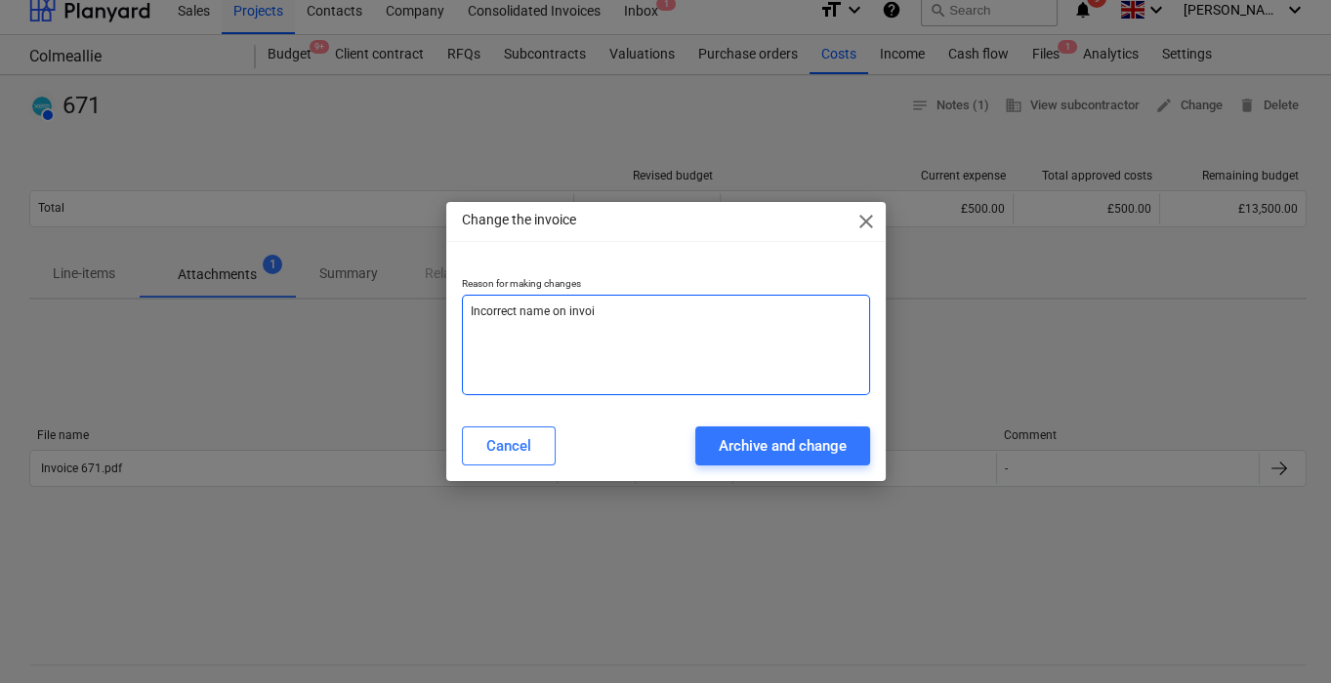
type textarea "x"
type textarea "Incorrect name on inv"
type textarea "x"
type textarea "Incorrect name on in"
type textarea "x"
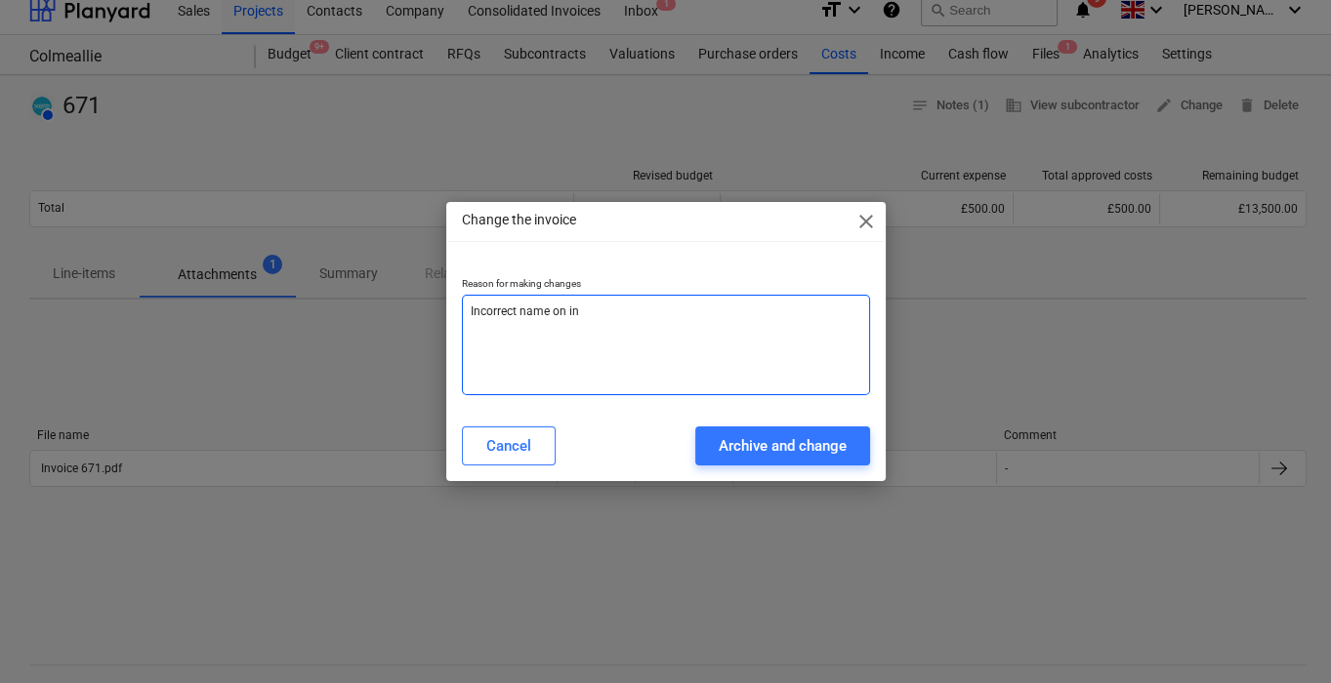
type textarea "Incorrect name on i"
type textarea "x"
type textarea "Incorrect name on"
type textarea "x"
type textarea "Incorrect name on"
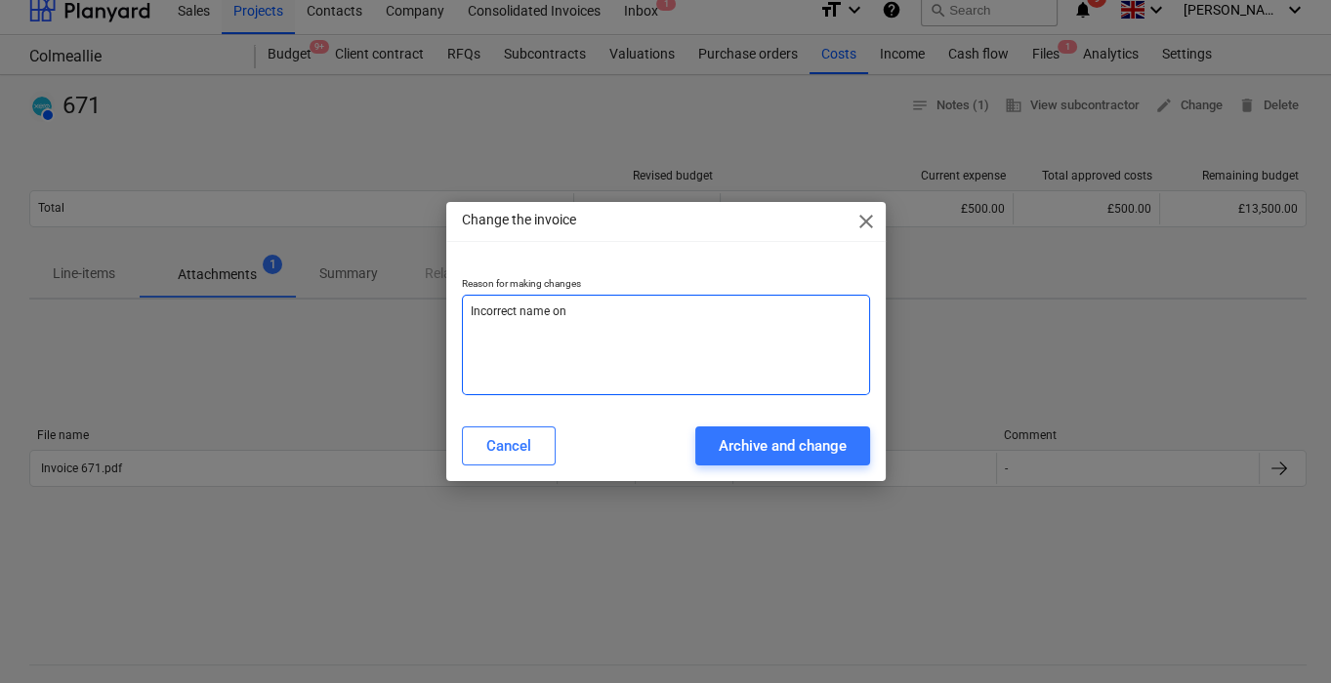
type textarea "x"
type textarea "Incorrect name o"
type textarea "x"
type textarea "Incorrect name"
type textarea "x"
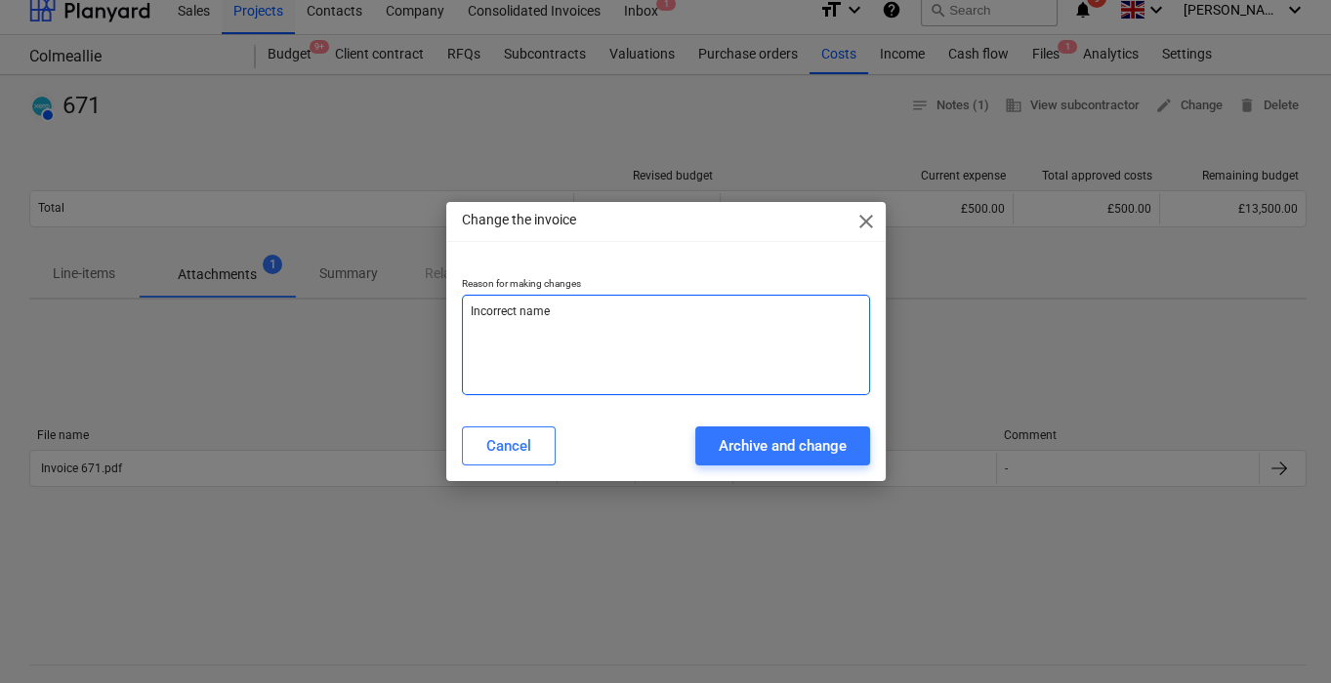
type textarea "Incorrect name"
type textarea "x"
type textarea "Incorrect nam"
type textarea "x"
type textarea "Incorrect na"
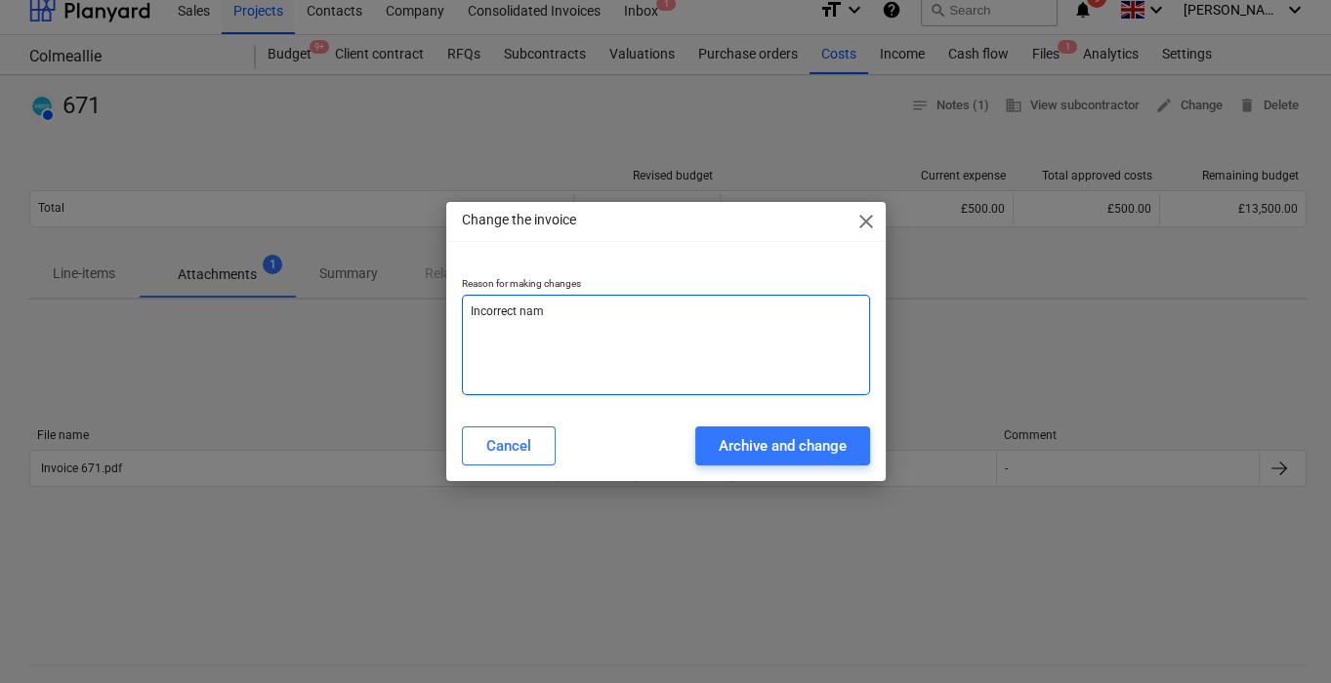
type textarea "x"
type textarea "Incorrect n"
type textarea "x"
type textarea "Incorrect"
type textarea "x"
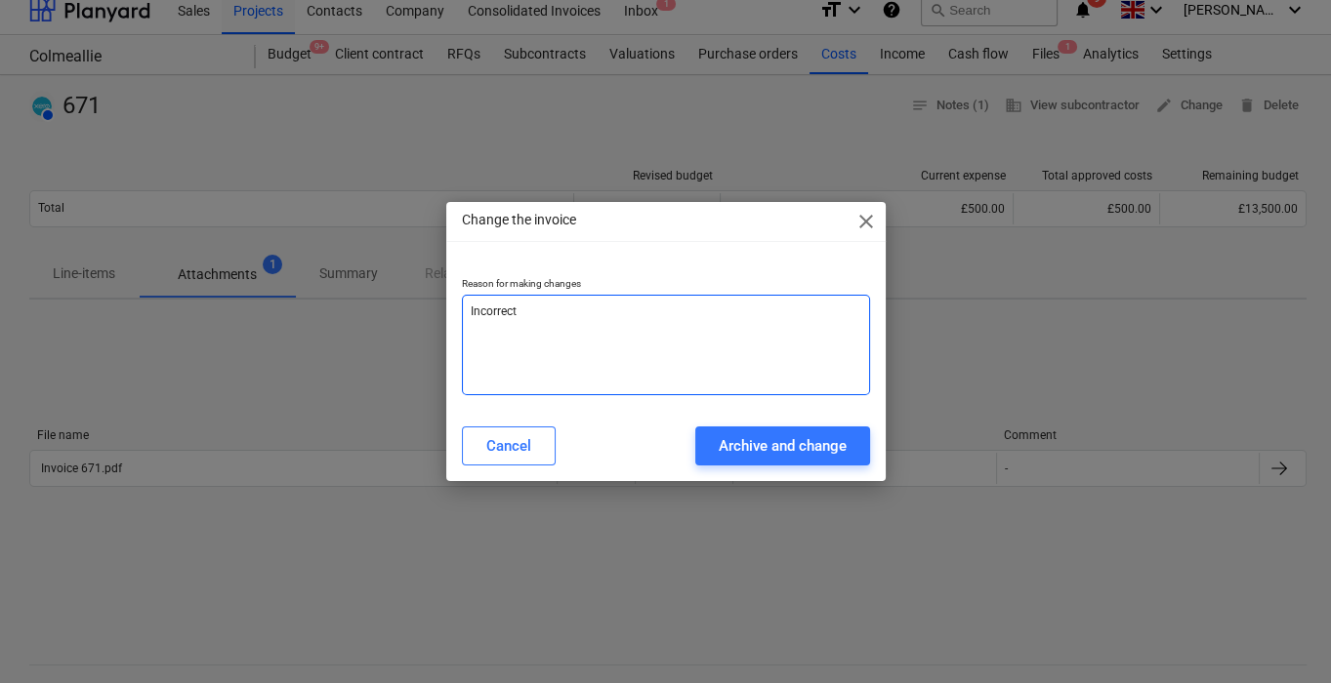
type textarea "Incorrect c"
type textarea "x"
type textarea "Incorrect co"
type textarea "x"
type textarea "Incorrect com"
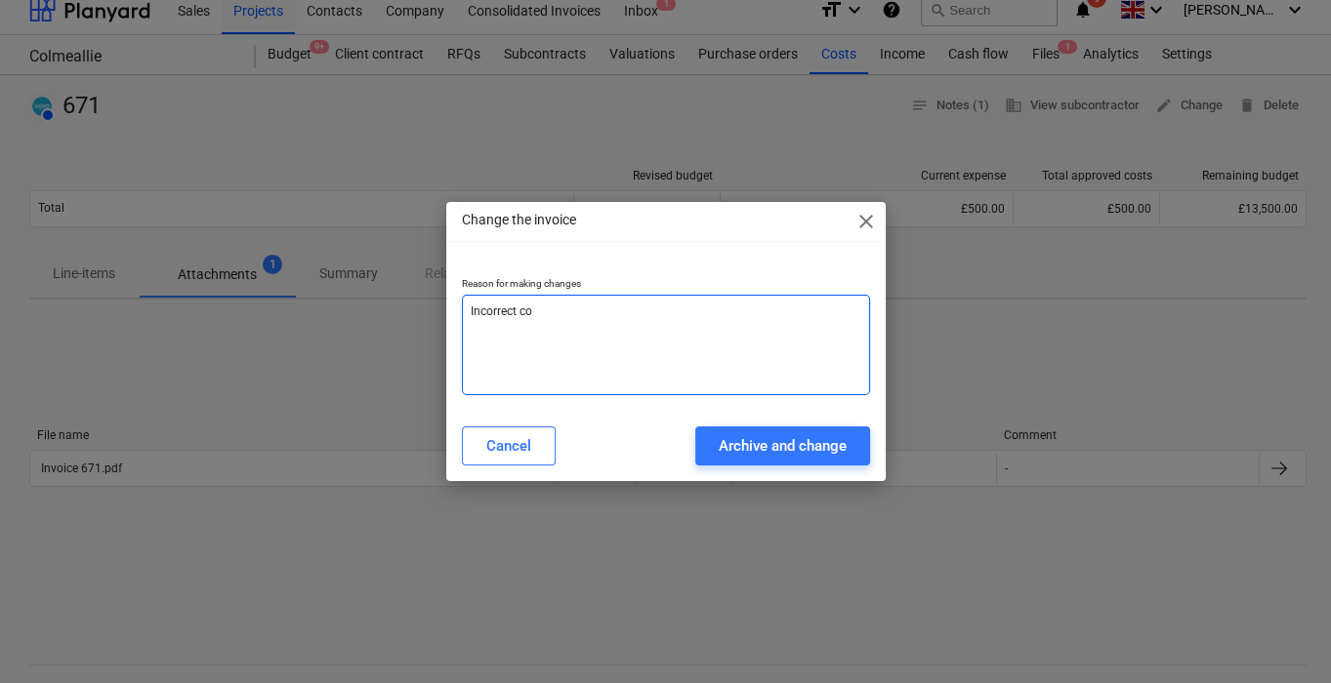
type textarea "x"
type textarea "Incorrect comp"
type textarea "x"
type textarea "Incorrect compna"
type textarea "x"
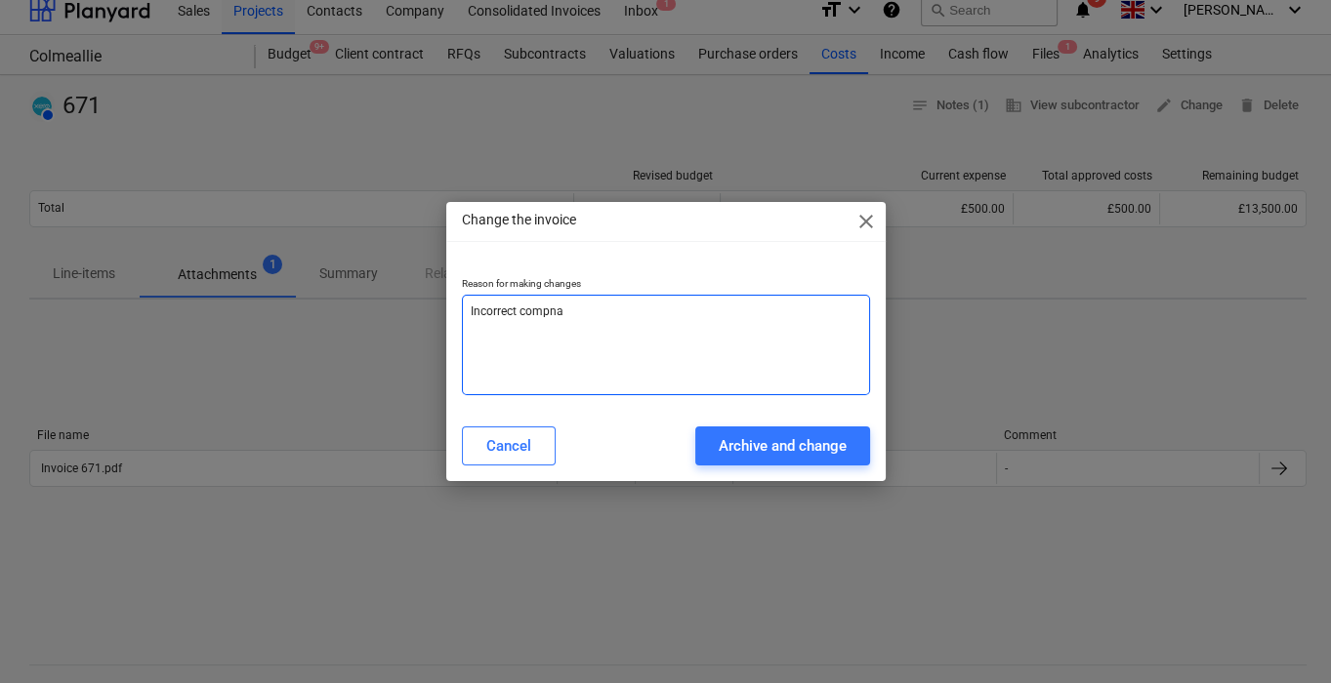
type textarea "Incorrect compnay"
type textarea "x"
type textarea "Incorrect compnay"
type textarea "x"
type textarea "Incorrect compnay na"
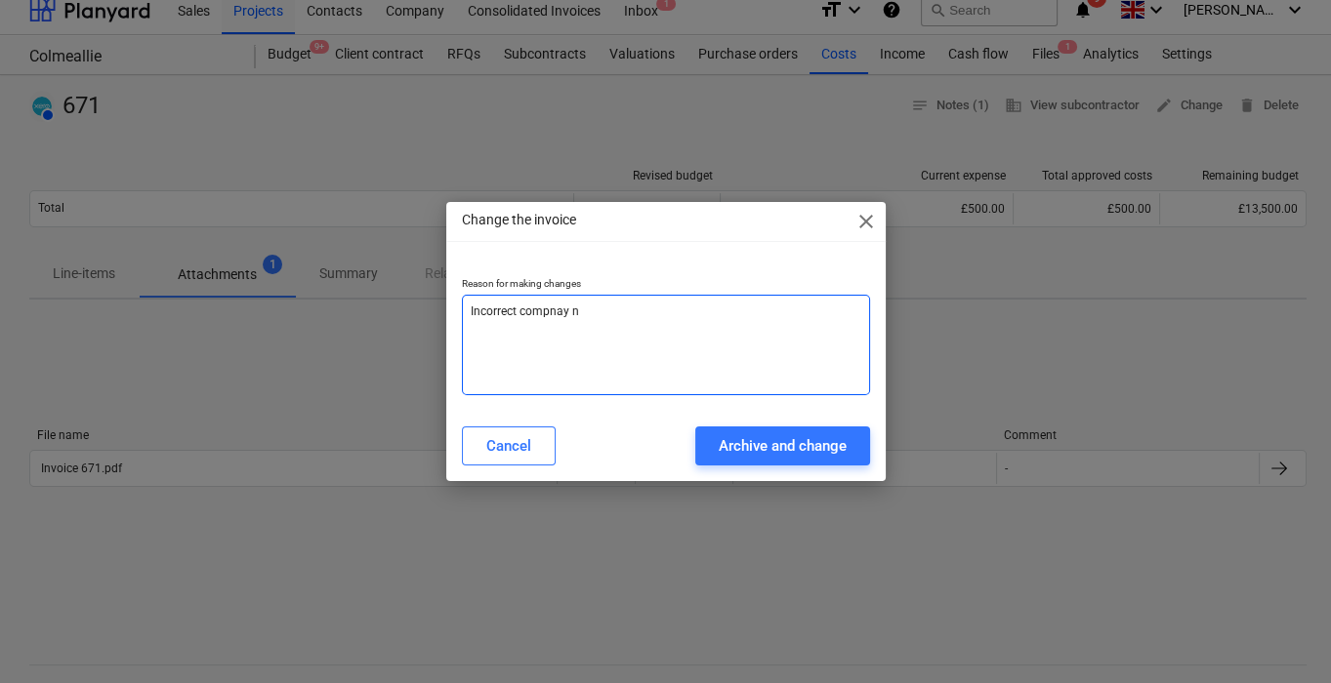
type textarea "x"
type textarea "Incorrect compnay nam"
type textarea "x"
type textarea "Incorrect compnay name"
type textarea "x"
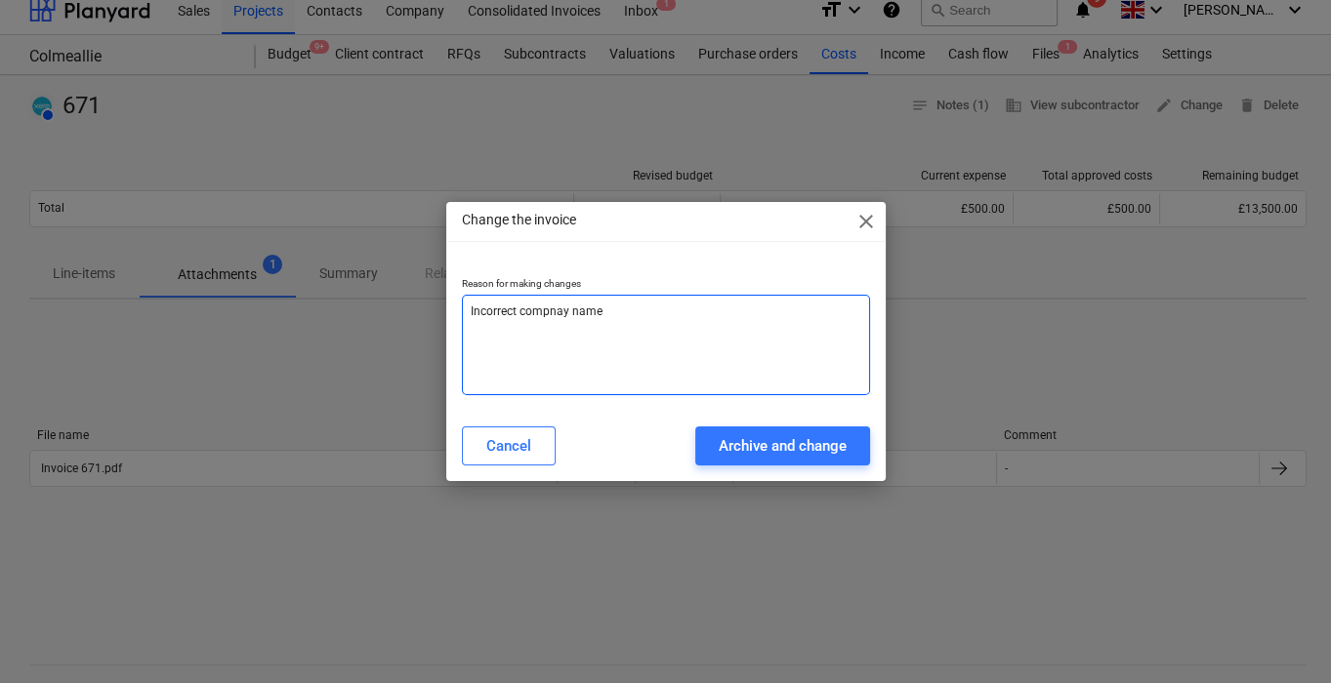
type textarea "Incorrect compnay nam"
type textarea "x"
type textarea "Incorrect compnay na"
type textarea "x"
type textarea "Incorrect compnay n"
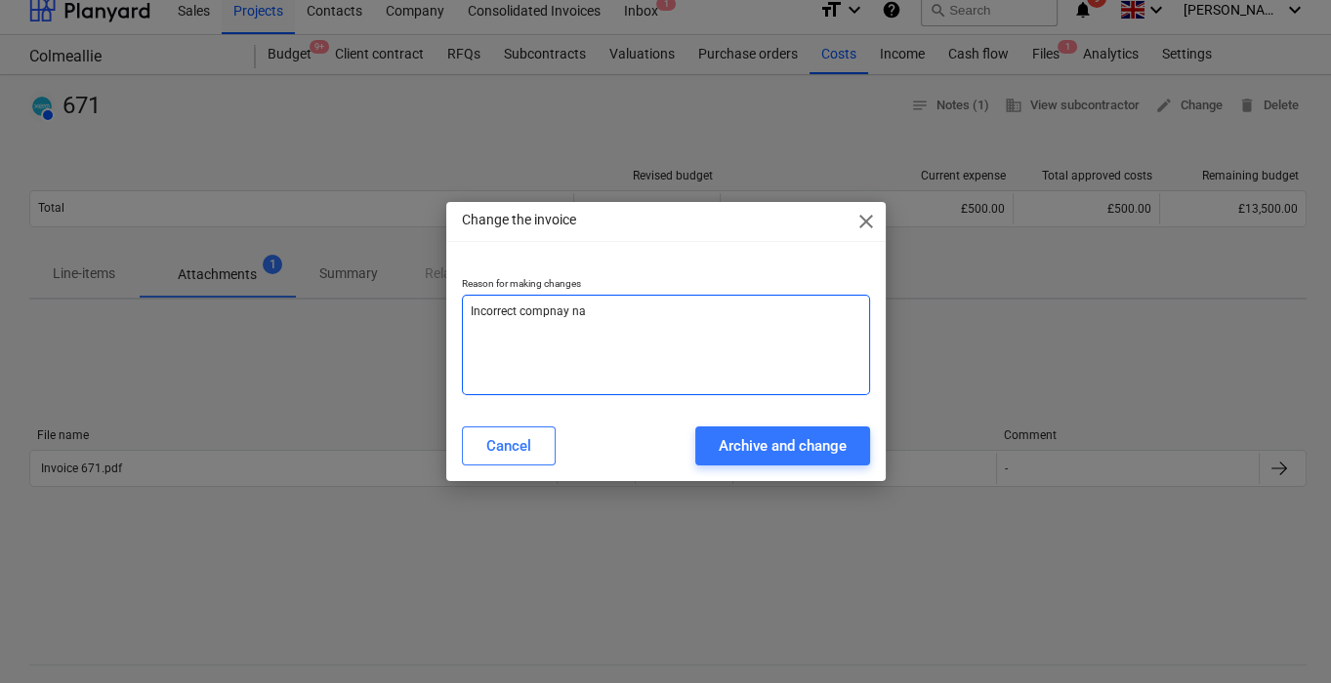
type textarea "x"
type textarea "Incorrect compnay"
type textarea "x"
type textarea "Incorrect compnay"
type textarea "x"
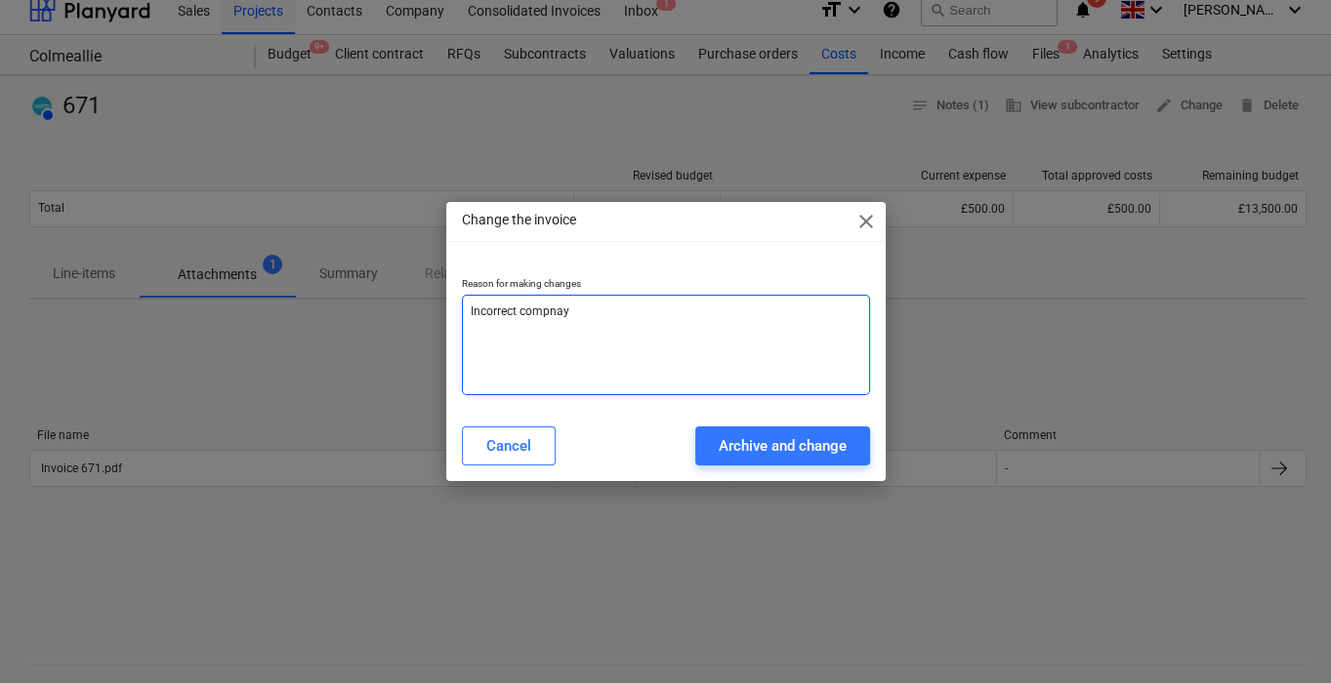
type textarea "Incorrect compna"
type textarea "x"
type textarea "Incorrect compn"
type textarea "x"
type textarea "Incorrect comp"
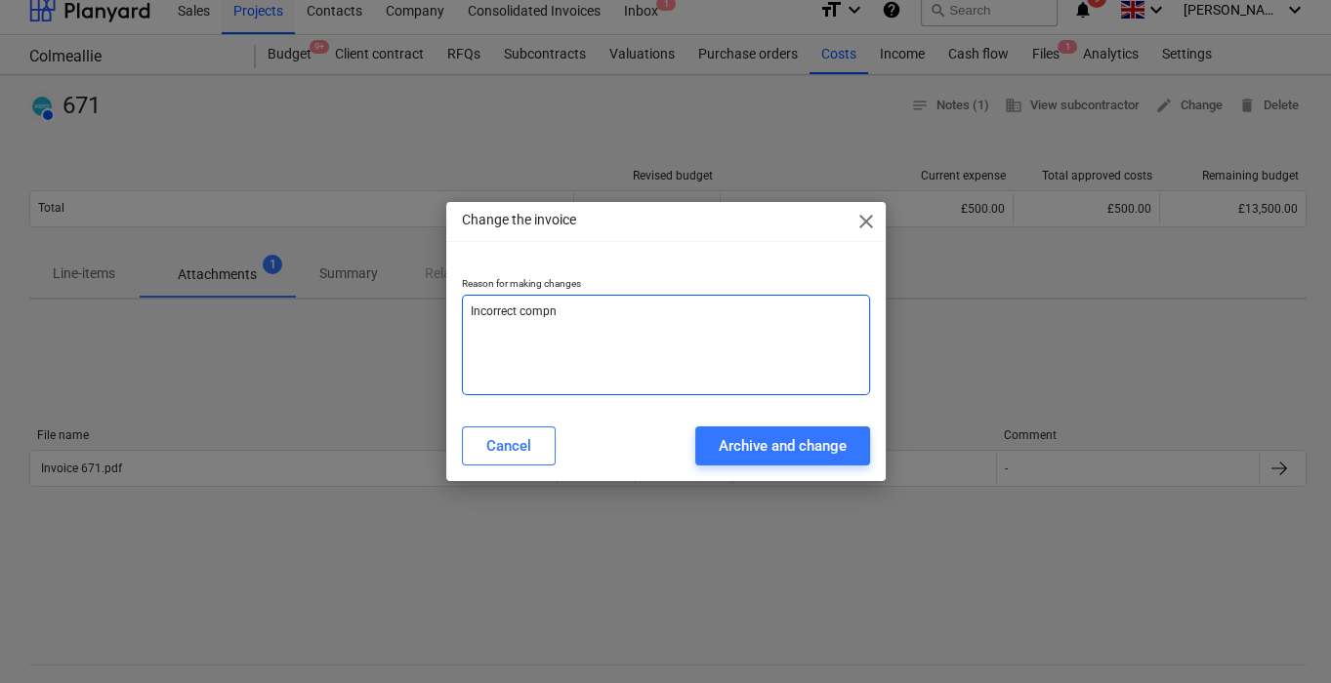
type textarea "x"
type textarea "Incorrect compa"
type textarea "x"
type textarea "Incorrect compan"
type textarea "x"
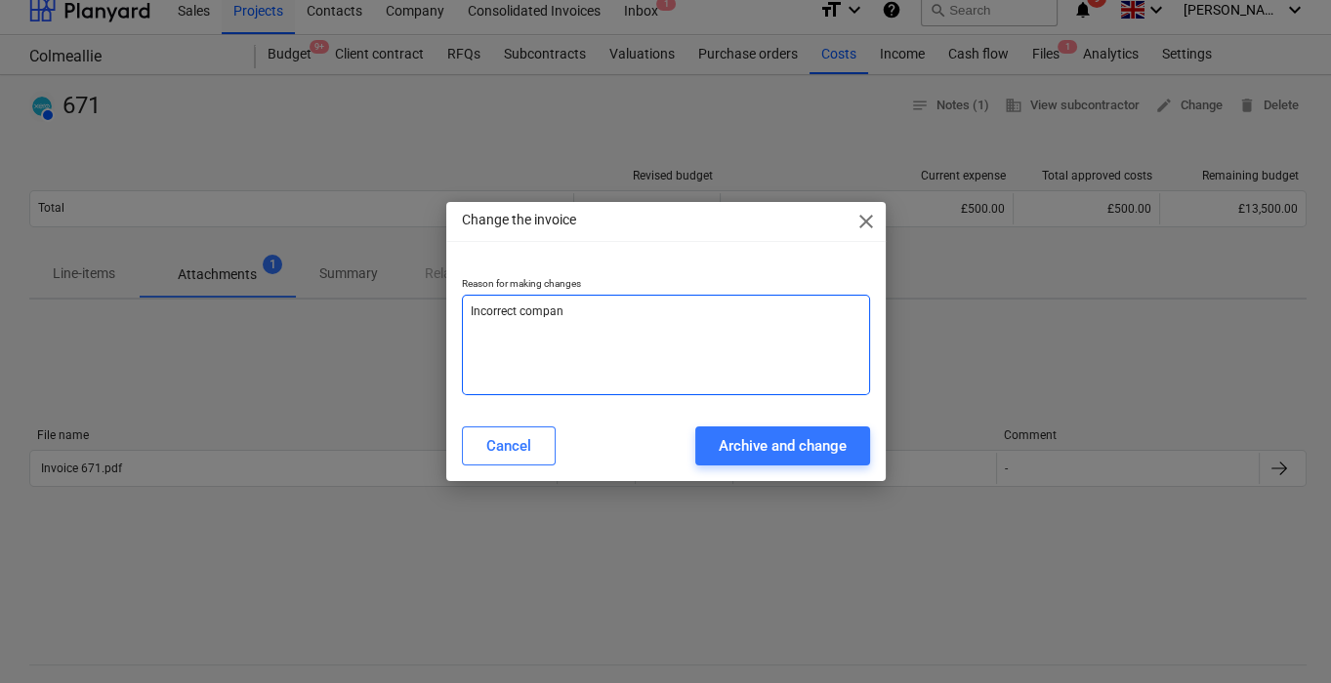
type textarea "Incorrect company"
type textarea "x"
type textarea "Incorrect company"
type textarea "x"
type textarea "Incorrect company n"
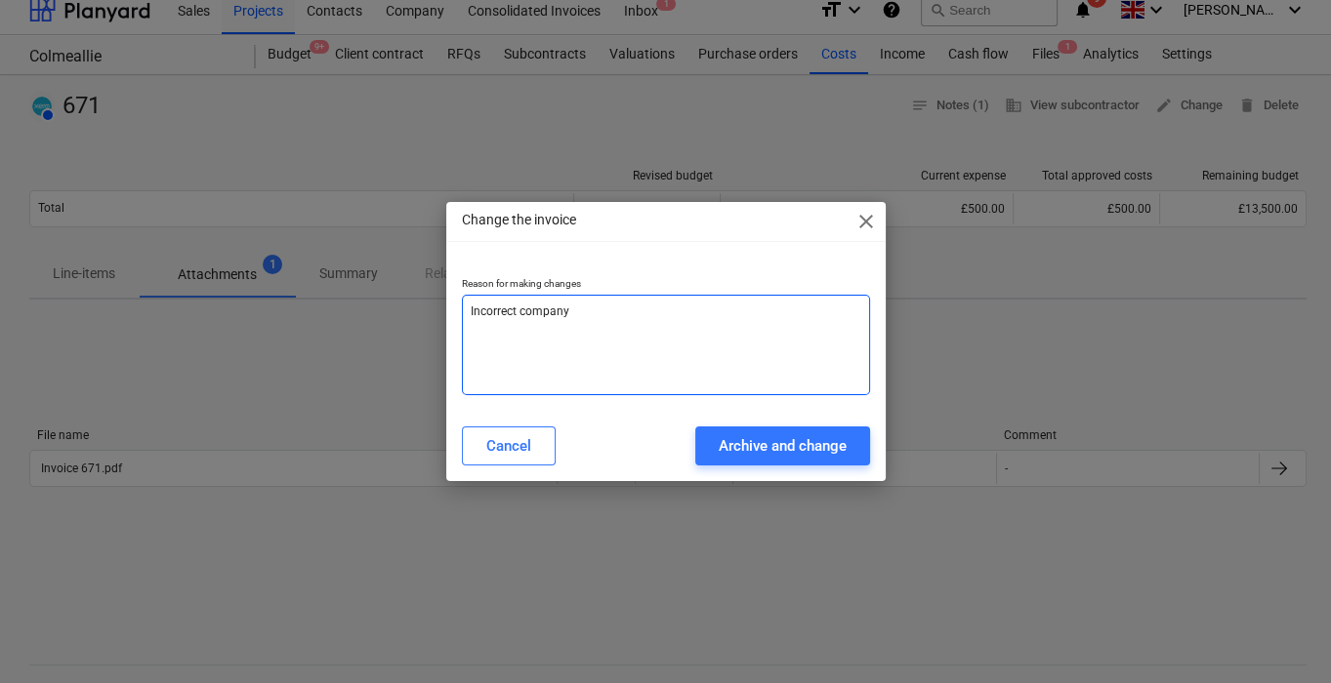
type textarea "x"
type textarea "Incorrect company na"
type textarea "x"
type textarea "Incorrect company nam"
type textarea "x"
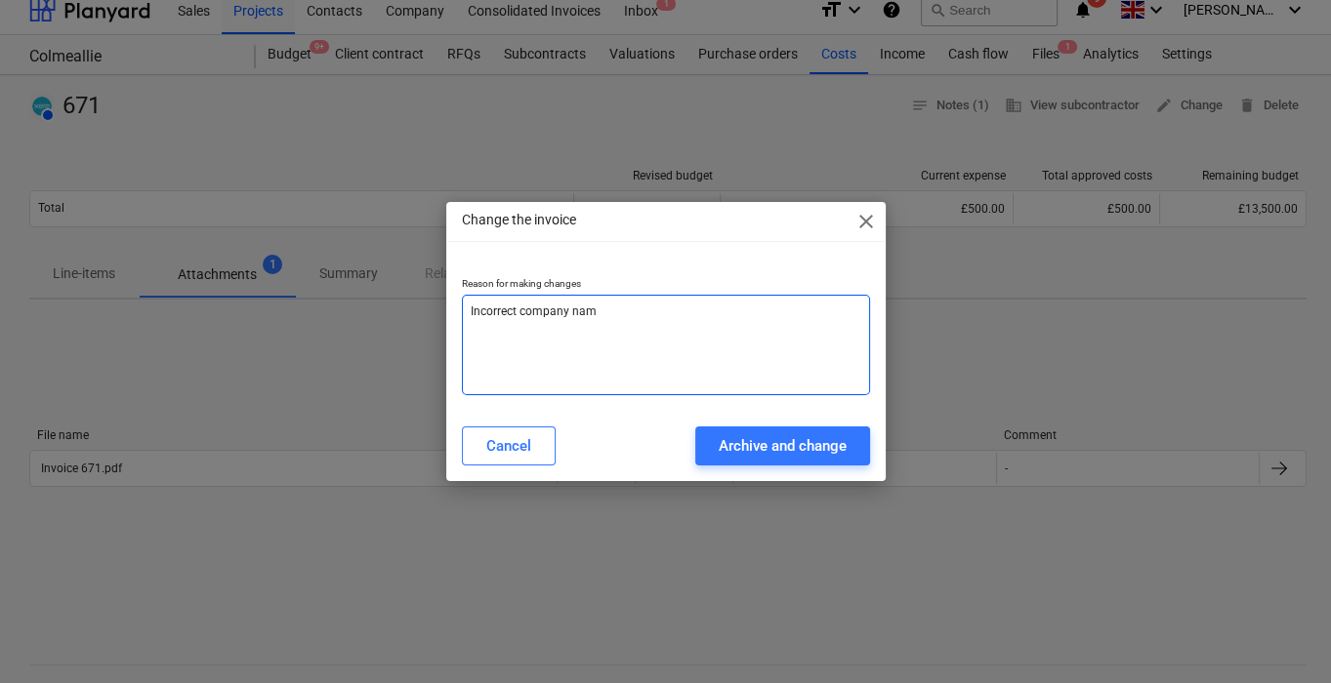
type textarea "Incorrect company name"
type textarea "x"
type textarea "Incorrect company name"
type textarea "x"
type textarea "Incorrect company name o"
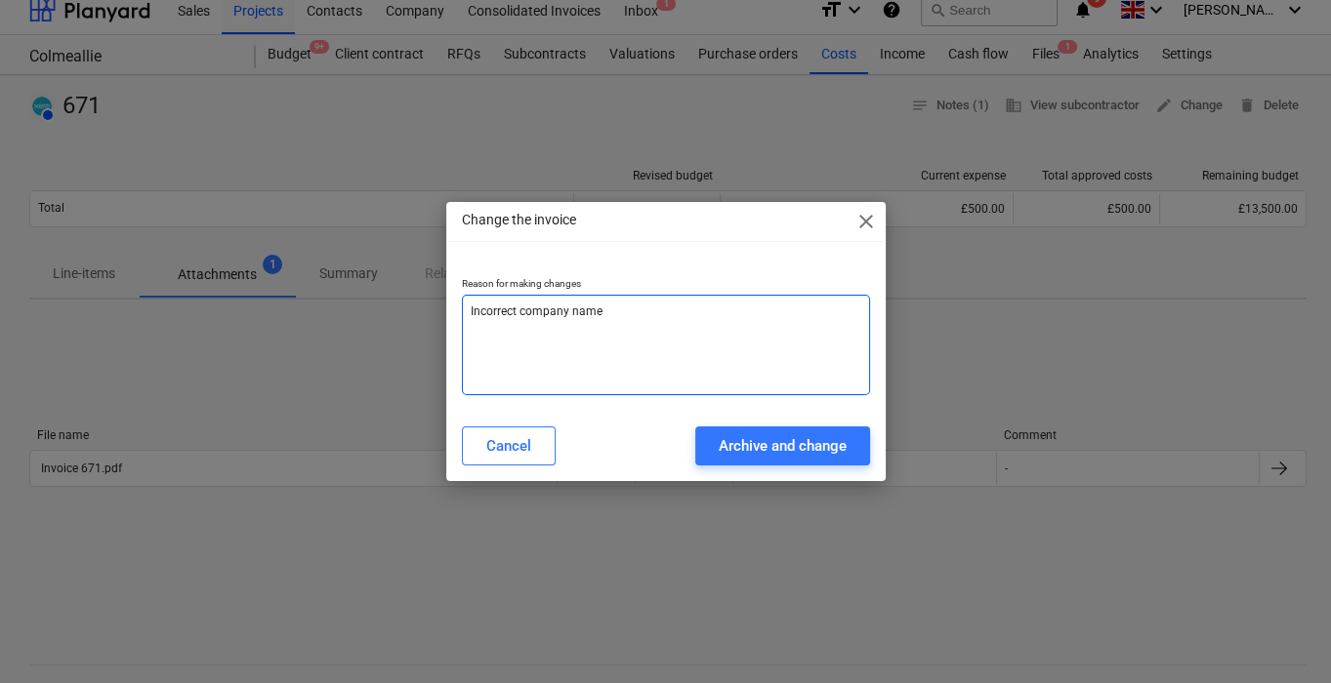
type textarea "x"
type textarea "Incorrect company name on"
type textarea "x"
type textarea "Incorrect company name on"
type textarea "x"
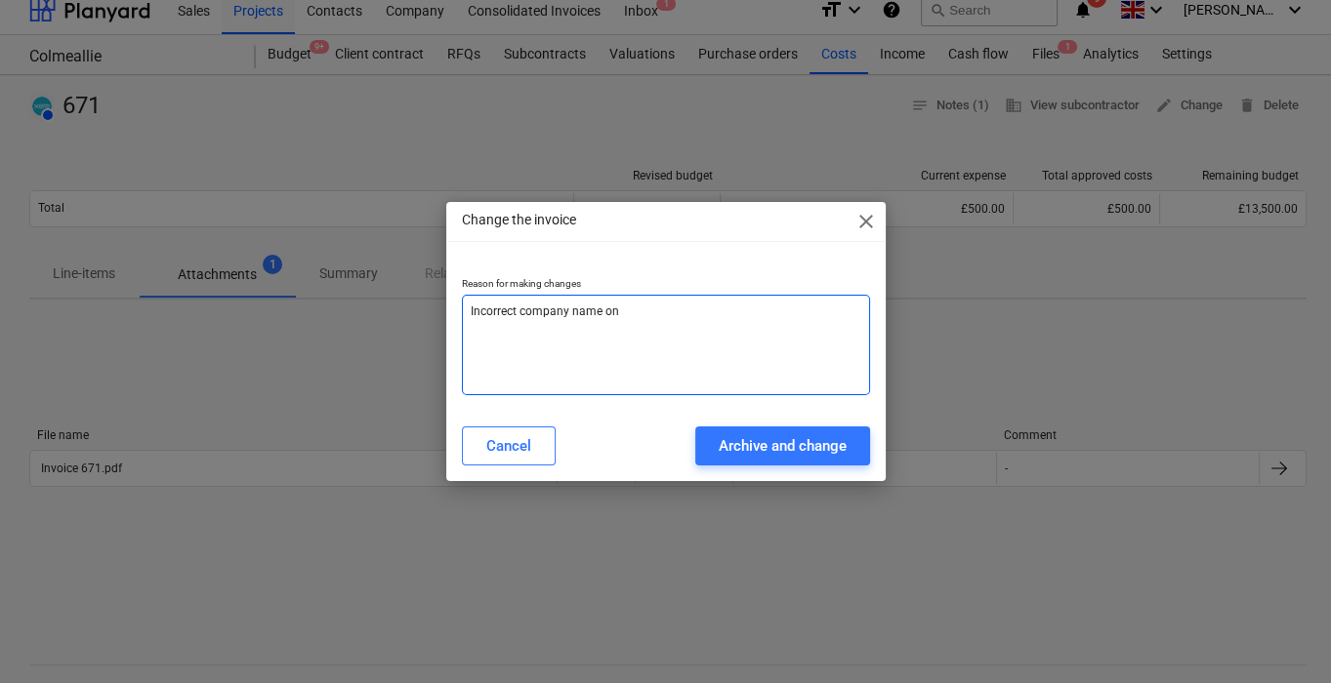
type textarea "Incorrect company name on i"
type textarea "x"
type textarea "Incorrect company name on in"
type textarea "x"
type textarea "Incorrect company name on inv"
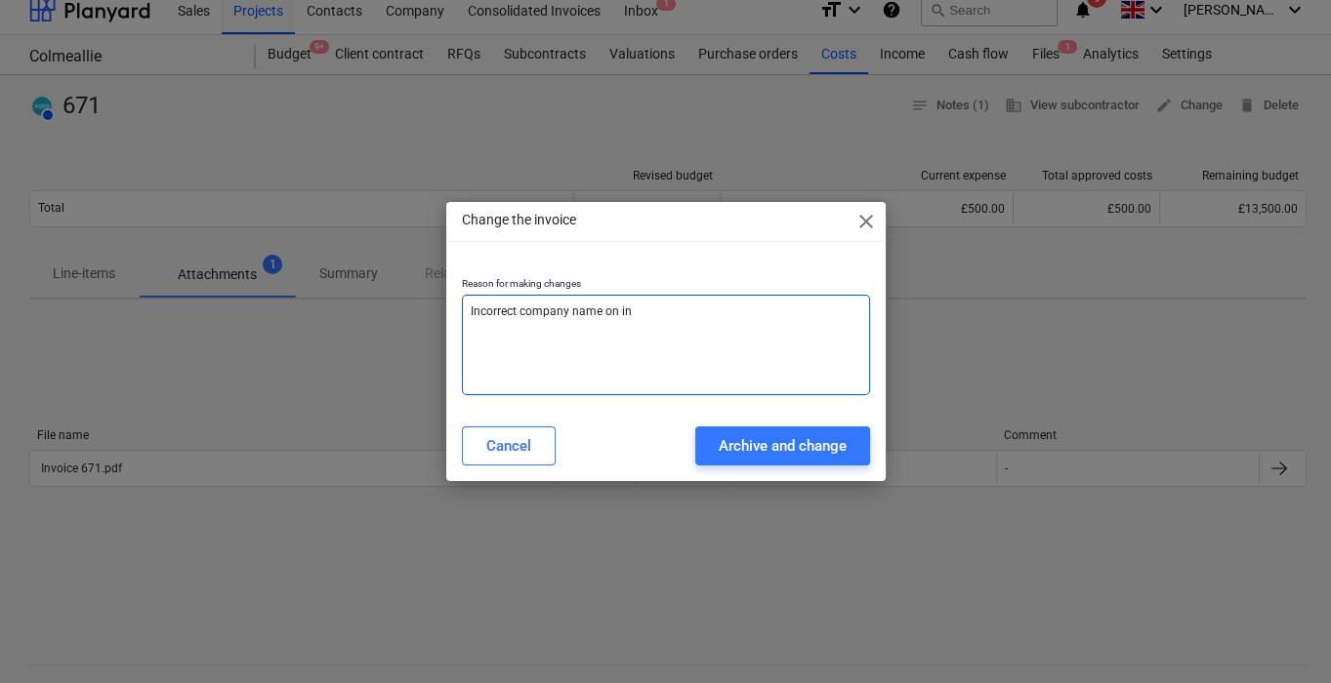
type textarea "x"
type textarea "Incorrect company name on invo"
type textarea "x"
type textarea "Incorrect company name on invoi"
type textarea "x"
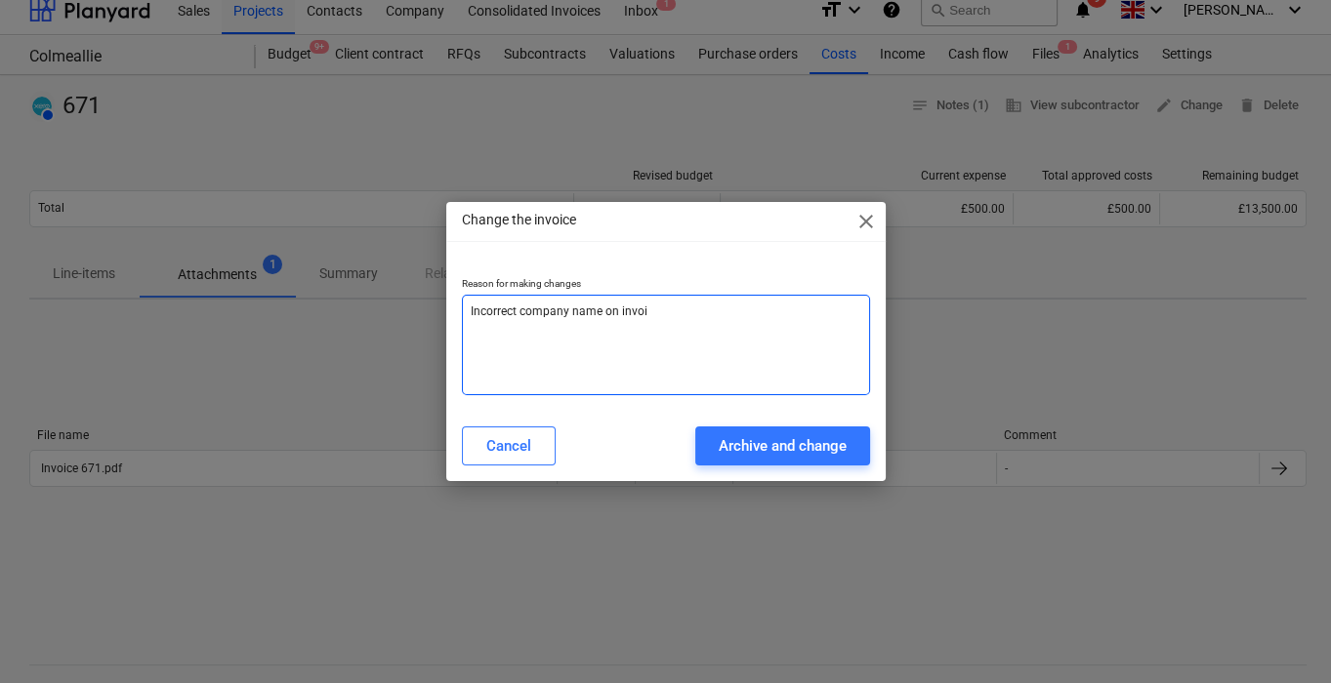
type textarea "Incorrect company name on invoic"
type textarea "x"
type textarea "Incorrect company name on invoice"
type textarea "x"
type textarea "Incorrect company name on invoice"
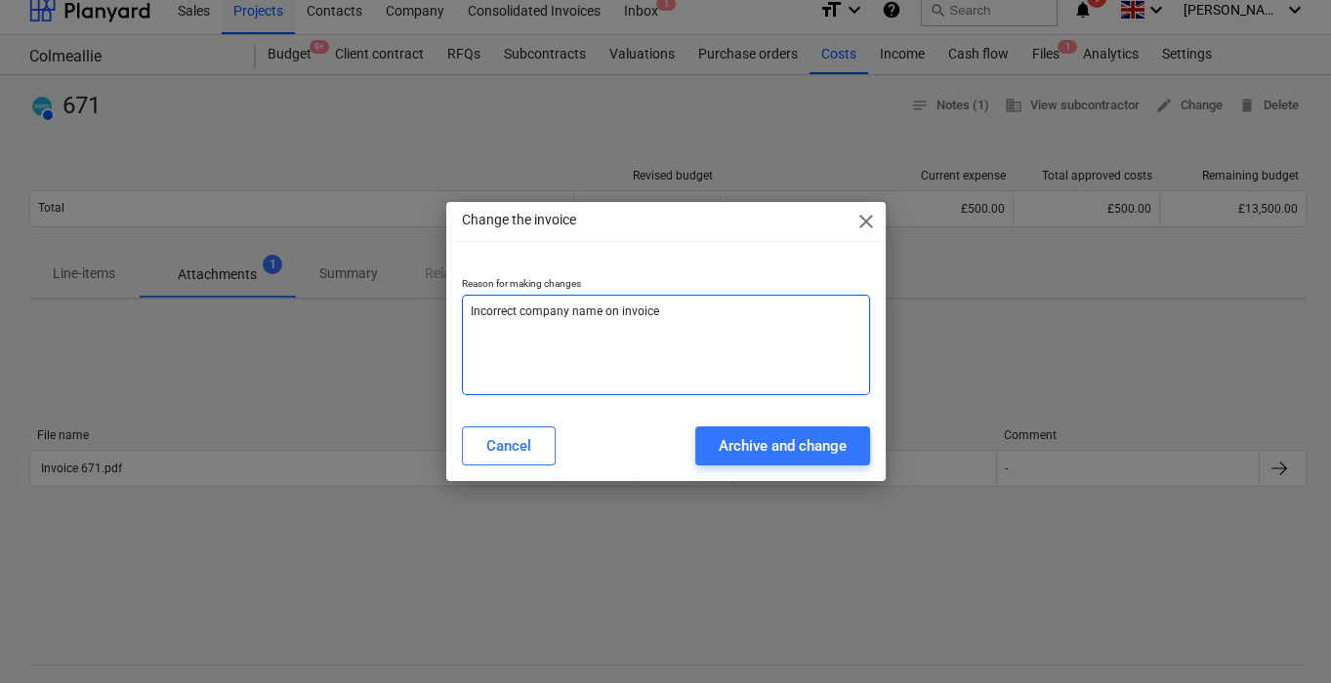
type textarea "x"
type textarea "Incorrect company name on invoice"
type textarea "x"
type textarea "Incorrect company name on invoice."
type textarea "x"
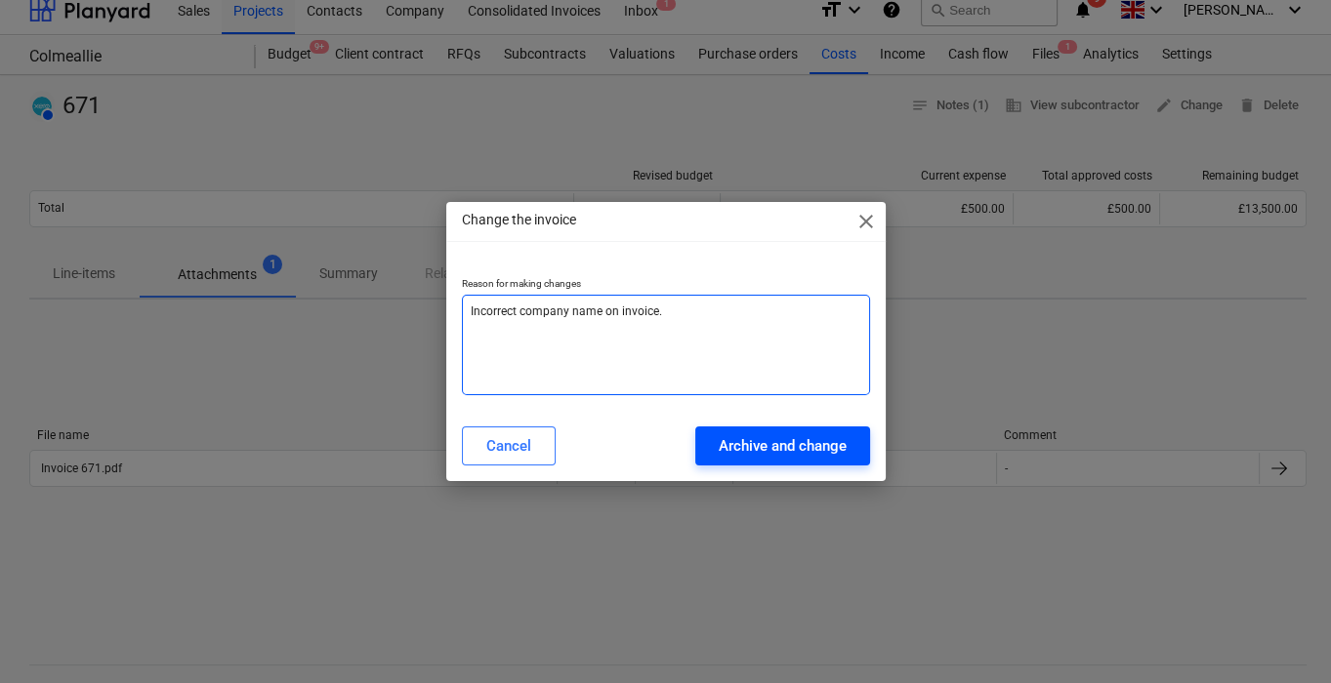
type textarea "Incorrect company name on invoice."
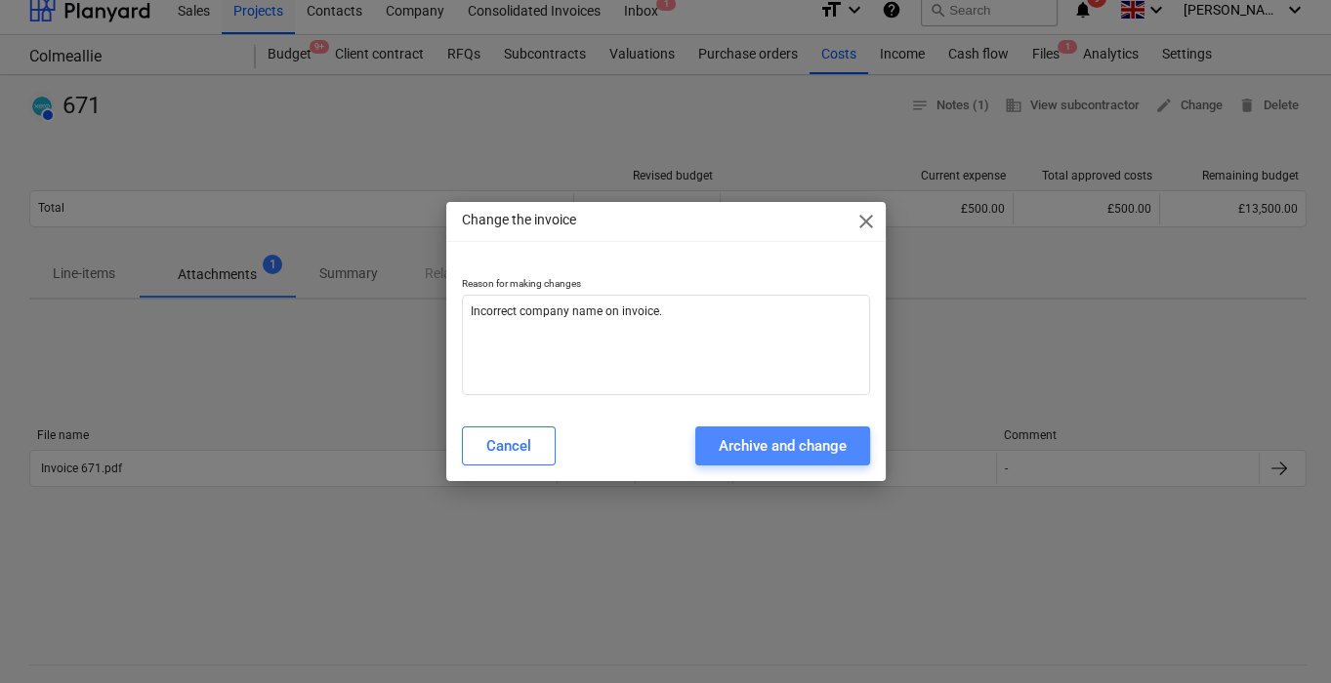
click at [826, 433] on div "Archive and change" at bounding box center [783, 445] width 128 height 25
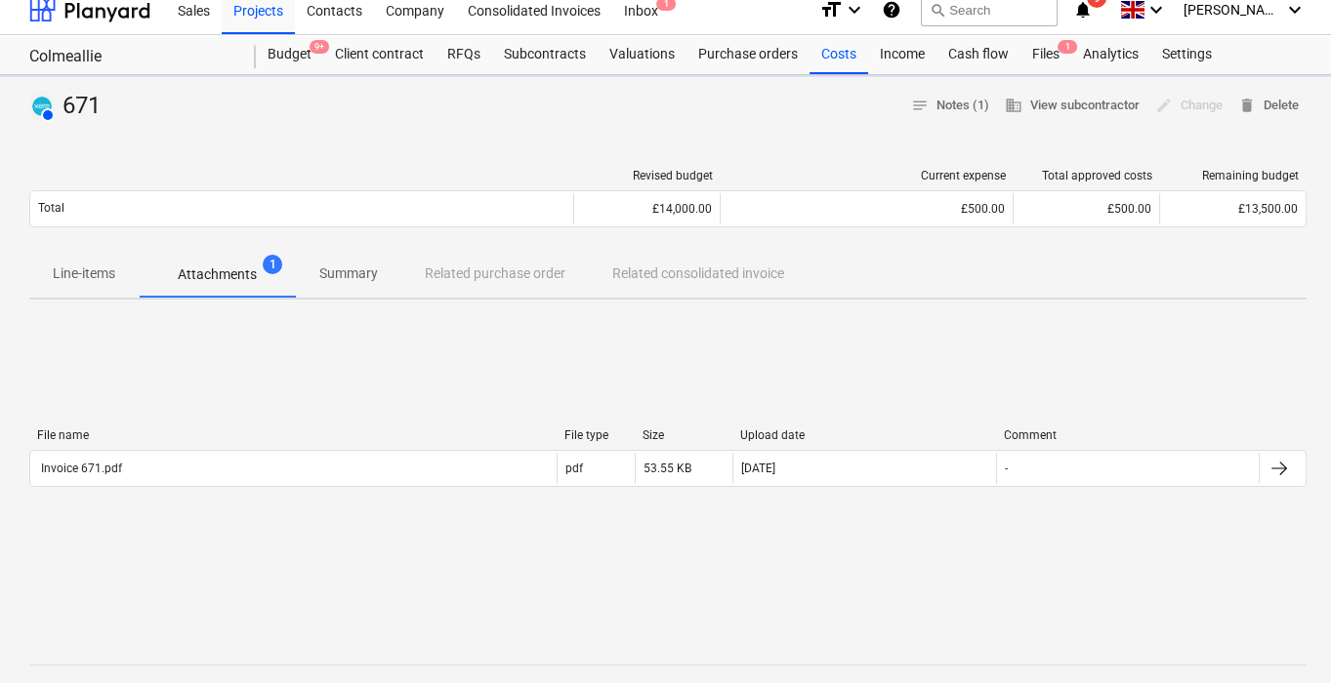
type textarea "x"
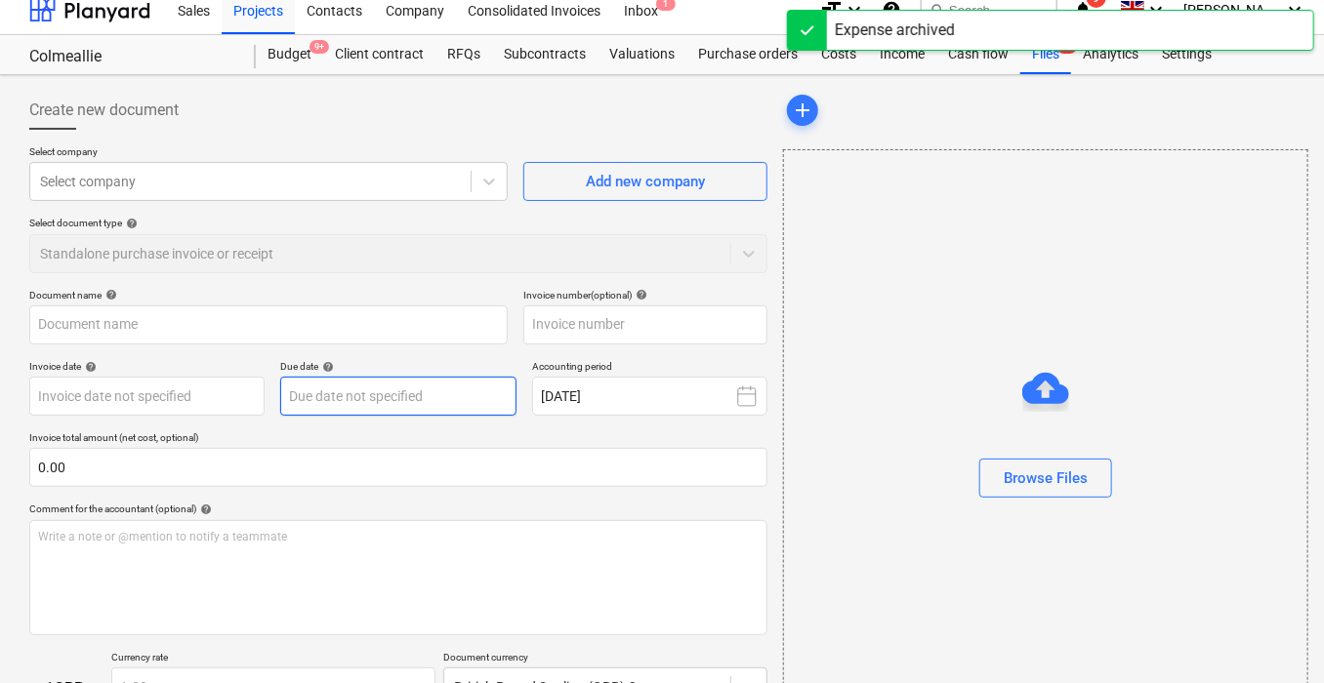
type input "671"
type input "[DATE]"
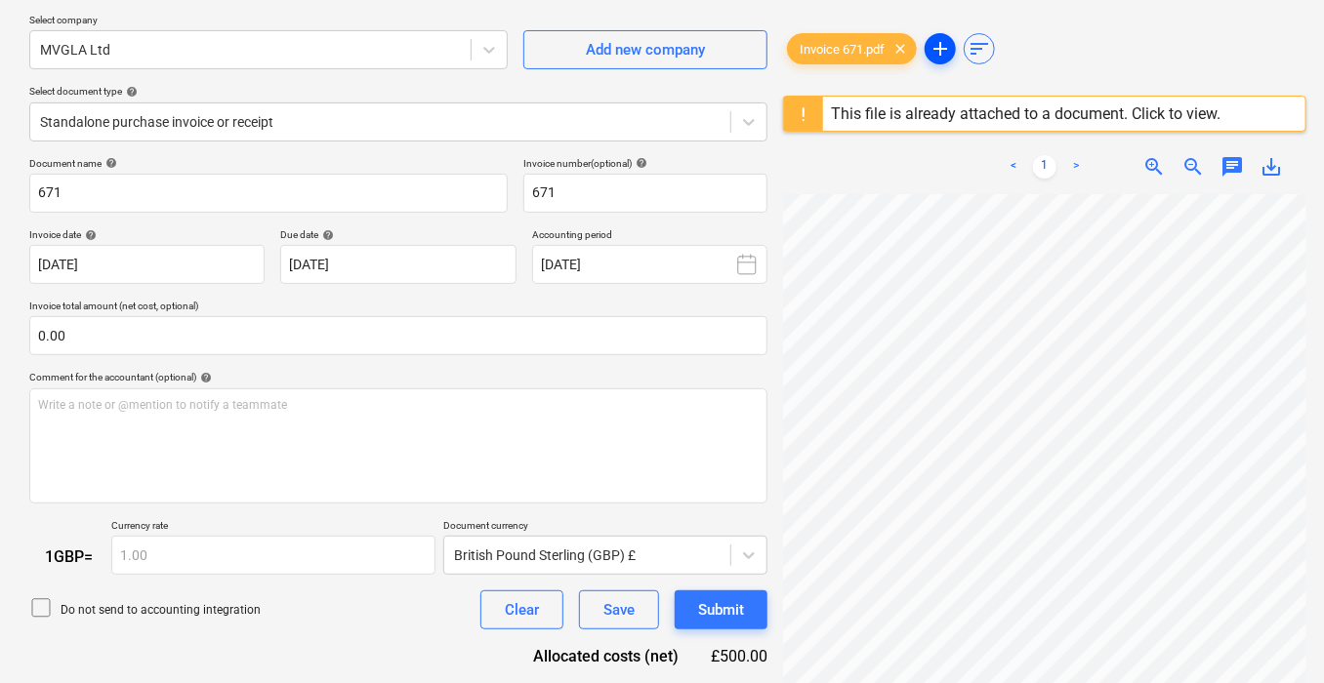
click at [934, 44] on span "add" at bounding box center [939, 48] width 23 height 23
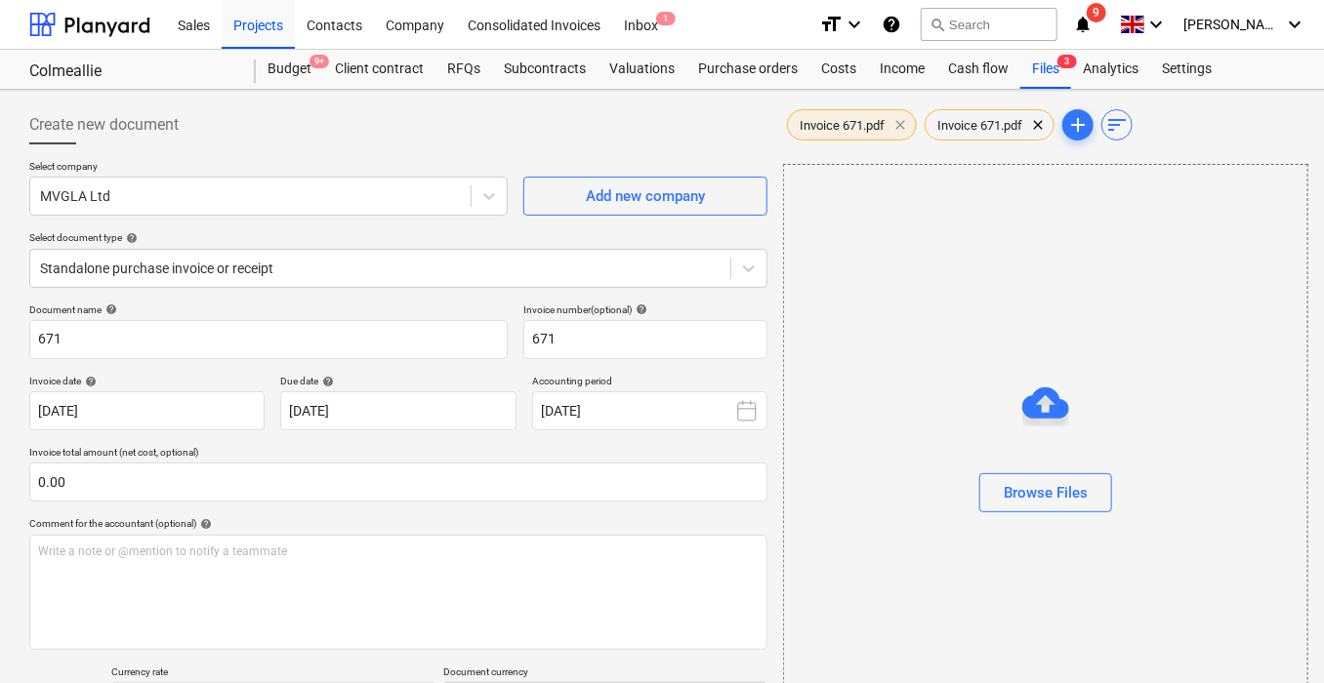
click at [904, 126] on span "clear" at bounding box center [899, 124] width 23 height 23
click at [976, 121] on span "sort" at bounding box center [978, 124] width 23 height 23
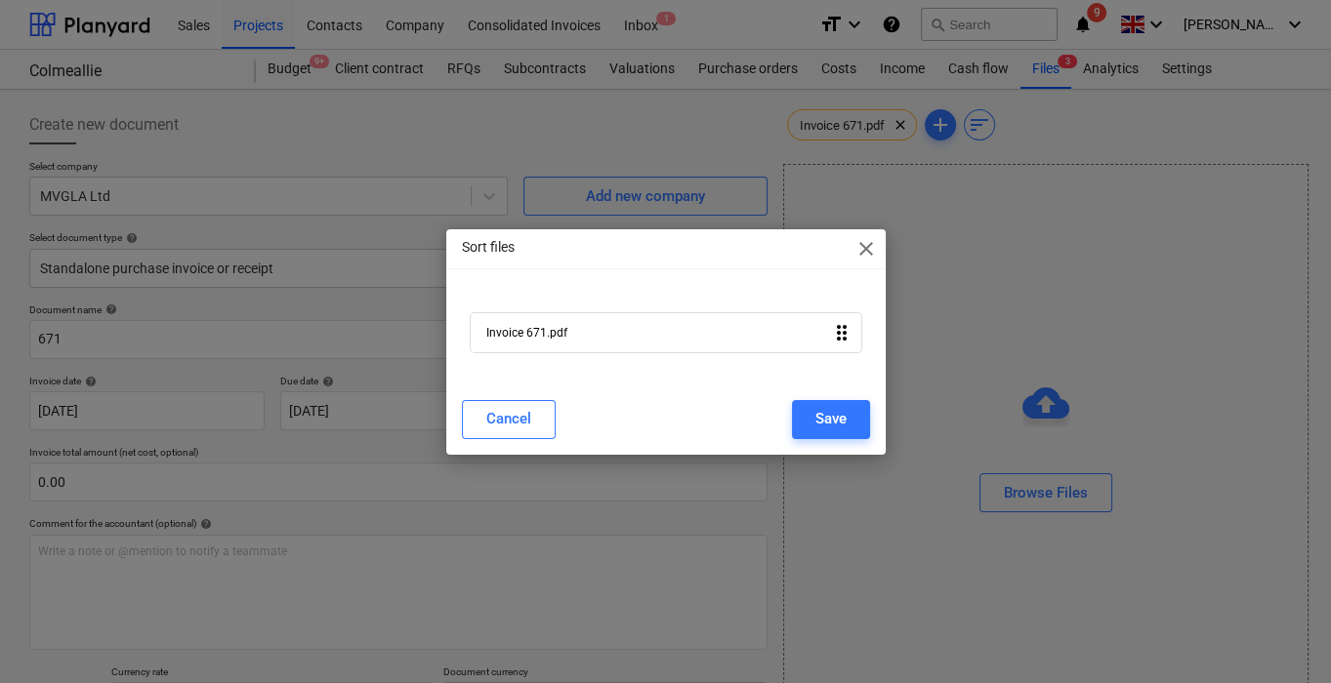
click at [866, 249] on span "close" at bounding box center [865, 248] width 23 height 23
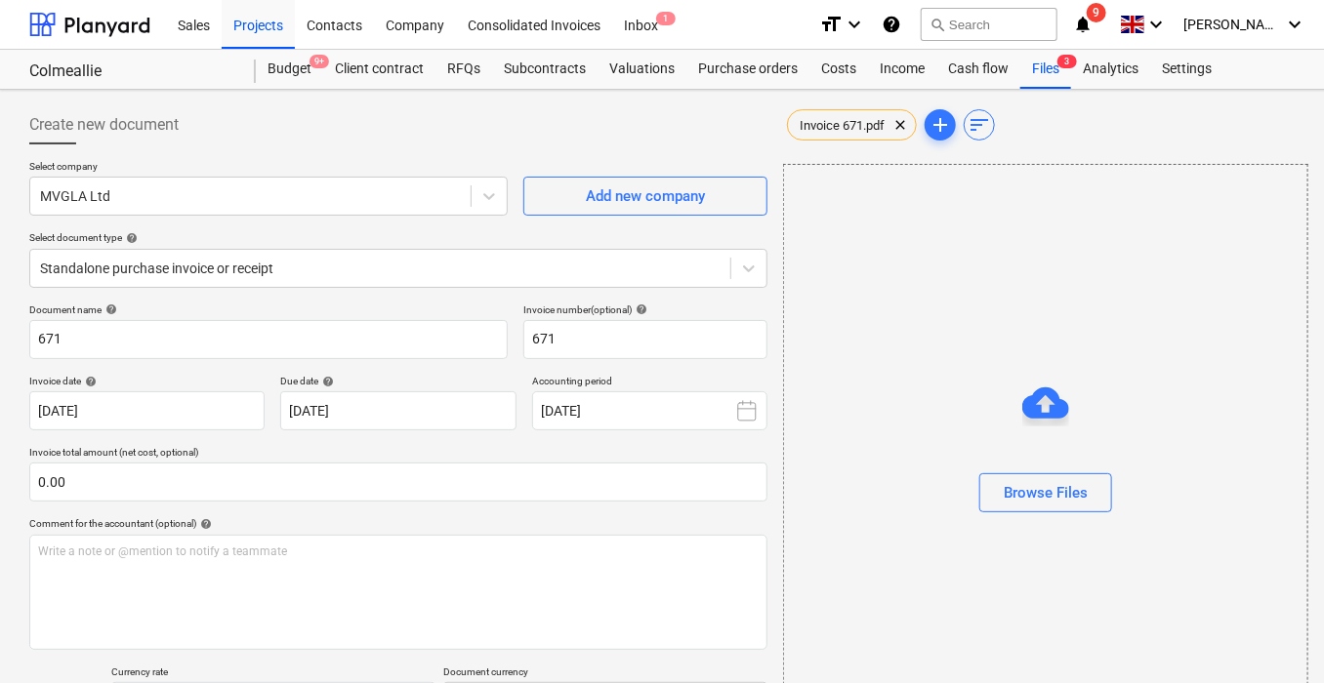
click at [1101, 105] on div "Invoice 671.pdf clear add sort" at bounding box center [1044, 124] width 523 height 39
click at [865, 133] on div "Invoice 671.pdf clear" at bounding box center [852, 124] width 130 height 31
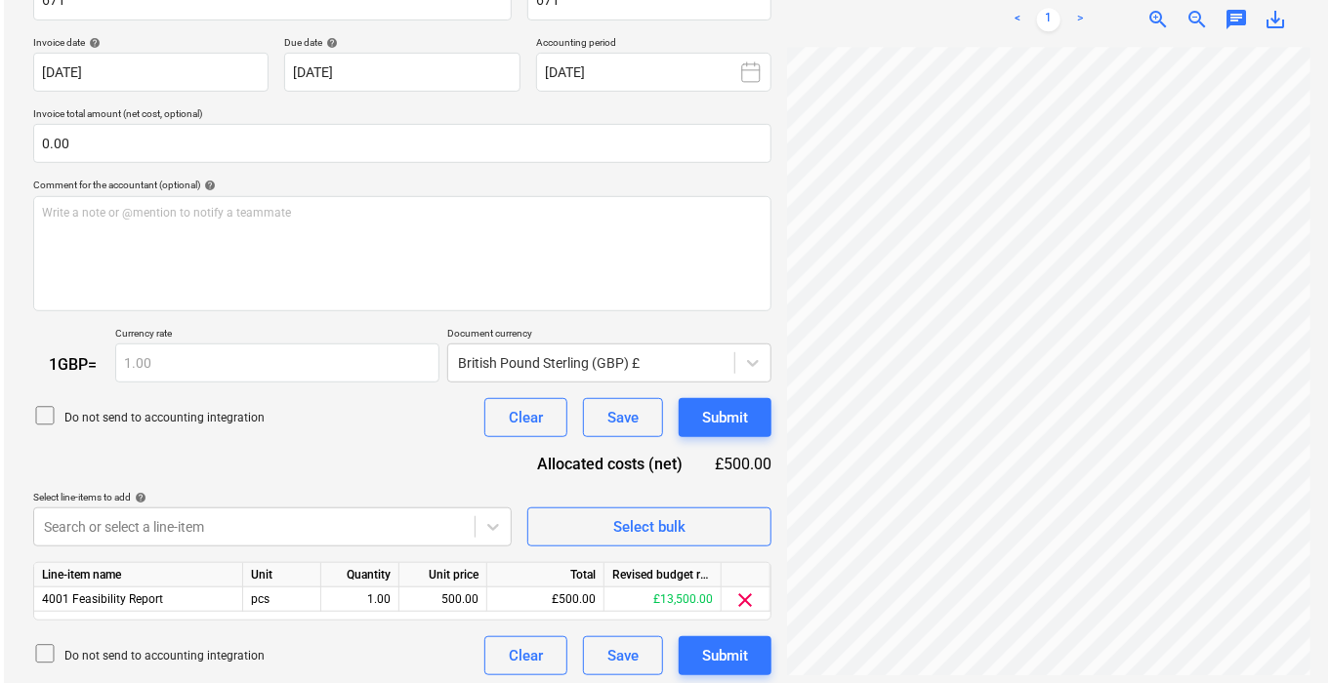
scroll to position [346, 0]
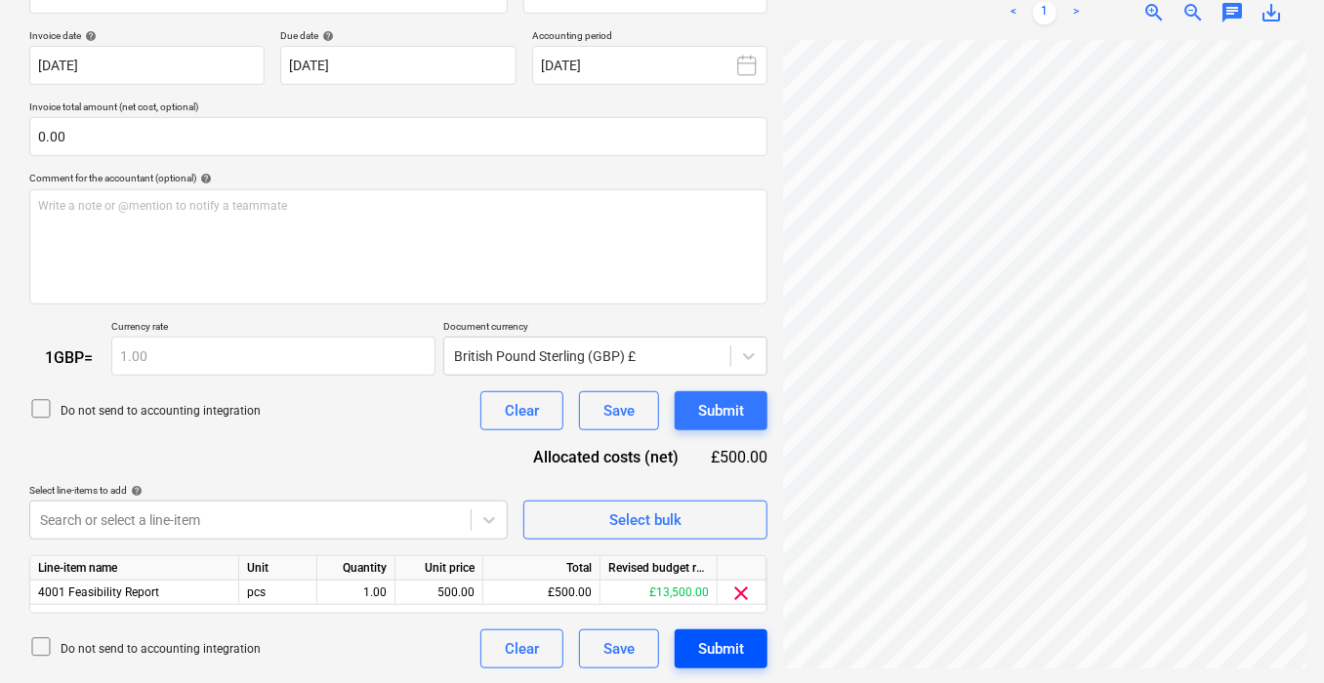
click at [719, 667] on button "Submit" at bounding box center [721, 649] width 93 height 39
